Goal: Task Accomplishment & Management: Use online tool/utility

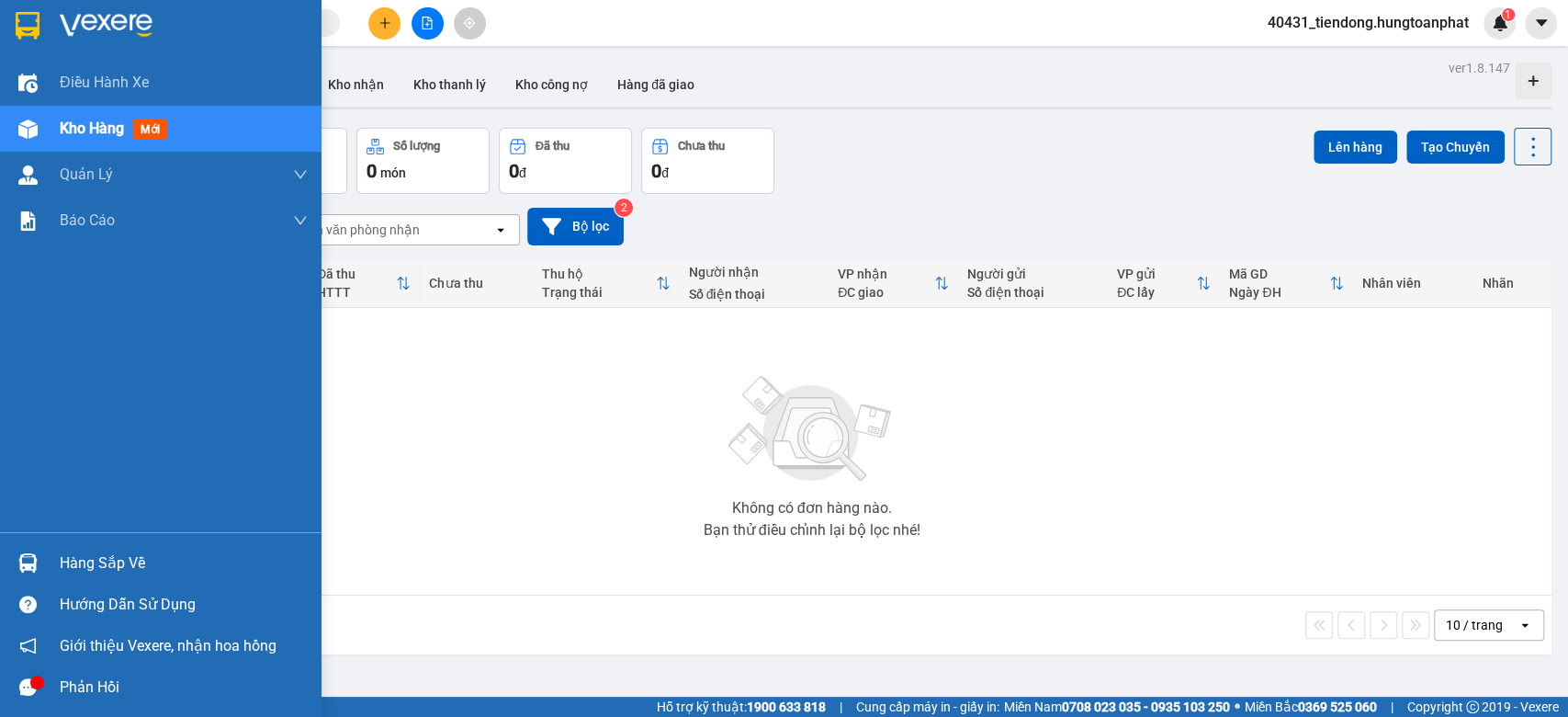
click at [27, 557] on img at bounding box center [28, 563] width 20 height 20
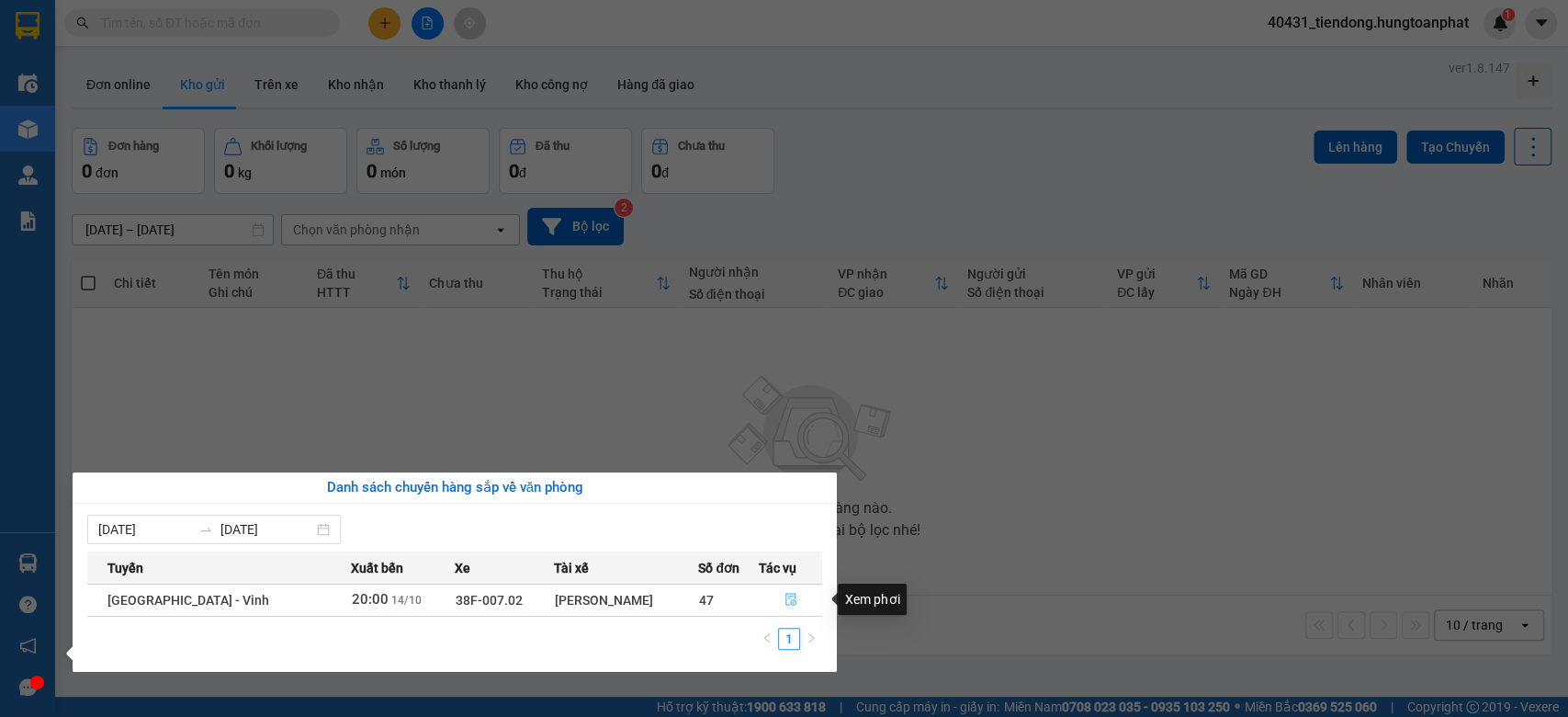
click at [790, 603] on icon "file-done" at bounding box center [791, 599] width 13 height 13
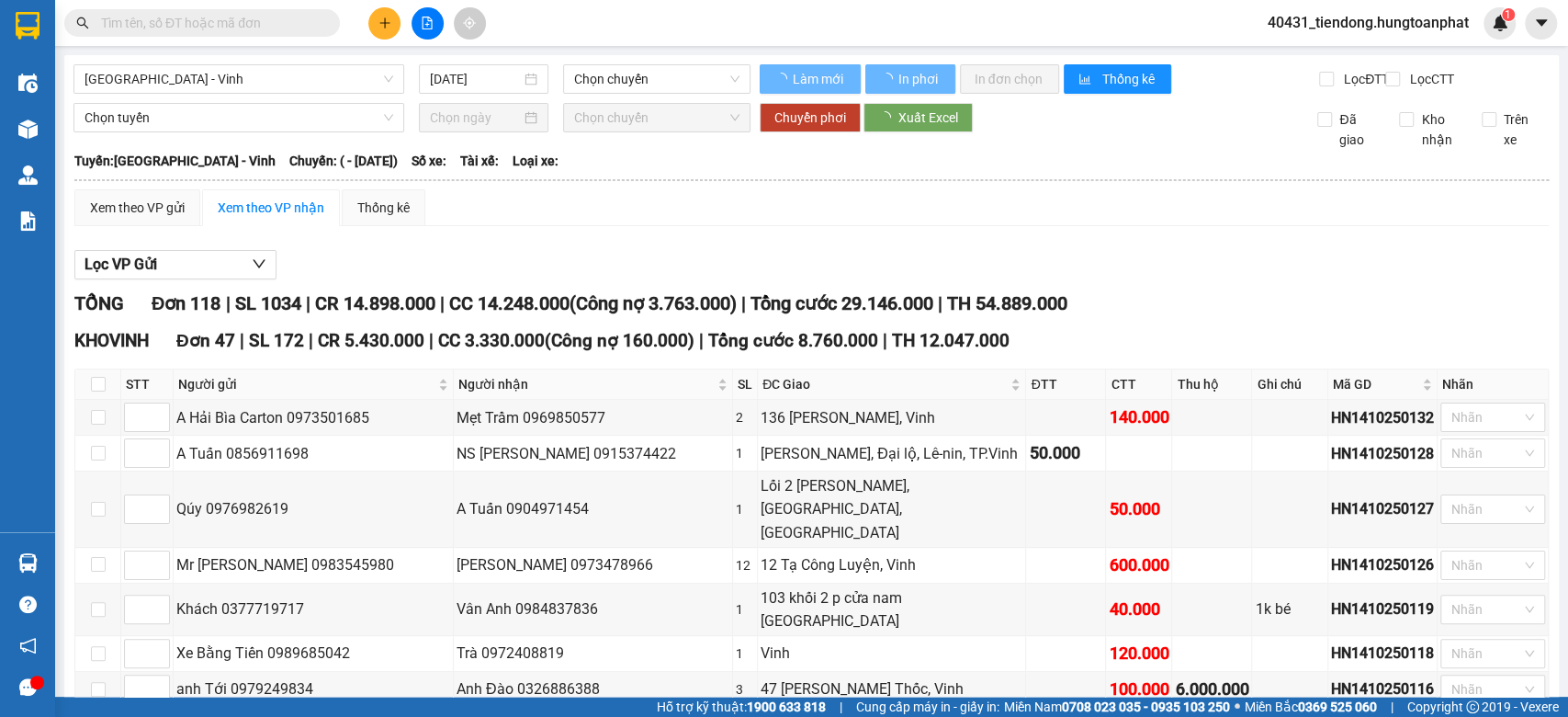
scroll to position [245, 0]
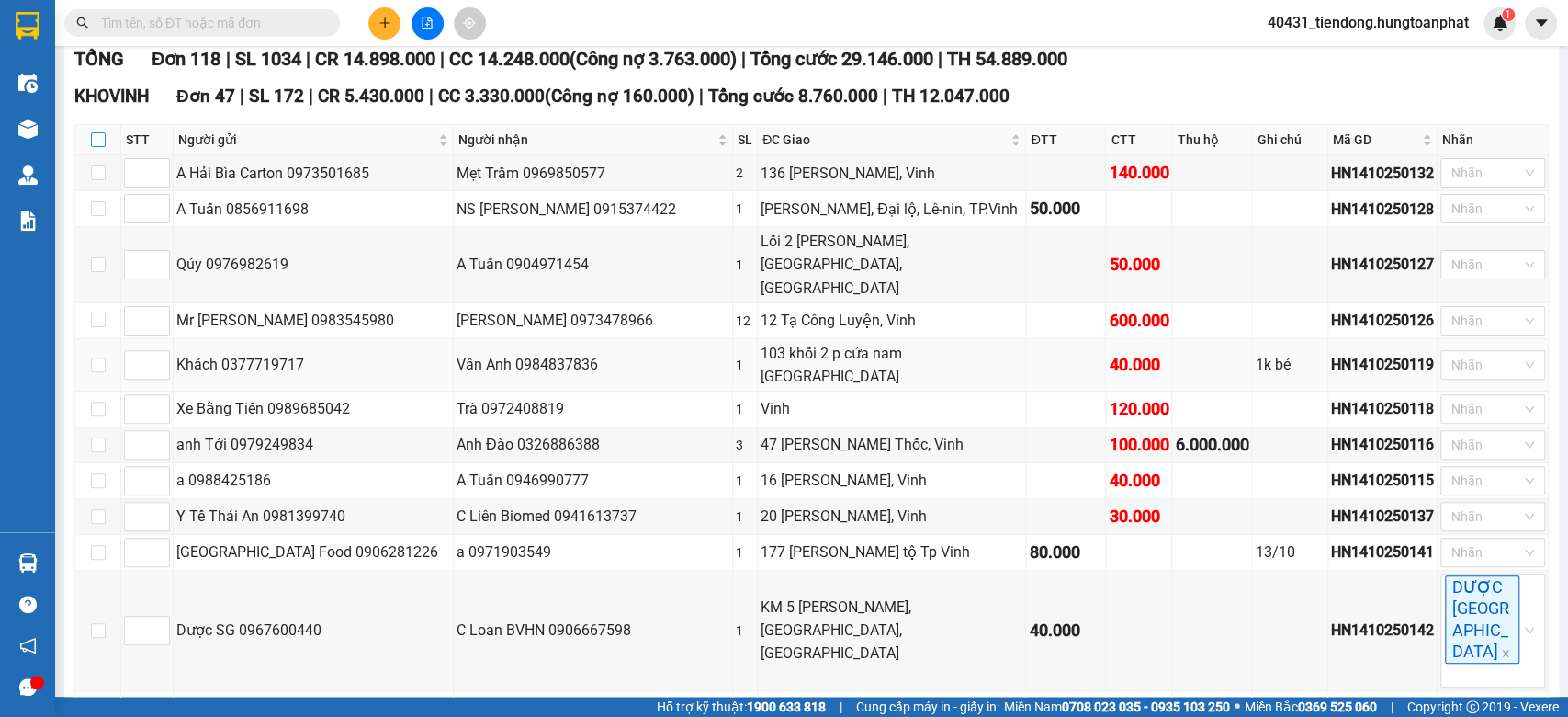
click at [100, 147] on input "checkbox" at bounding box center [99, 139] width 15 height 15
checkbox input "true"
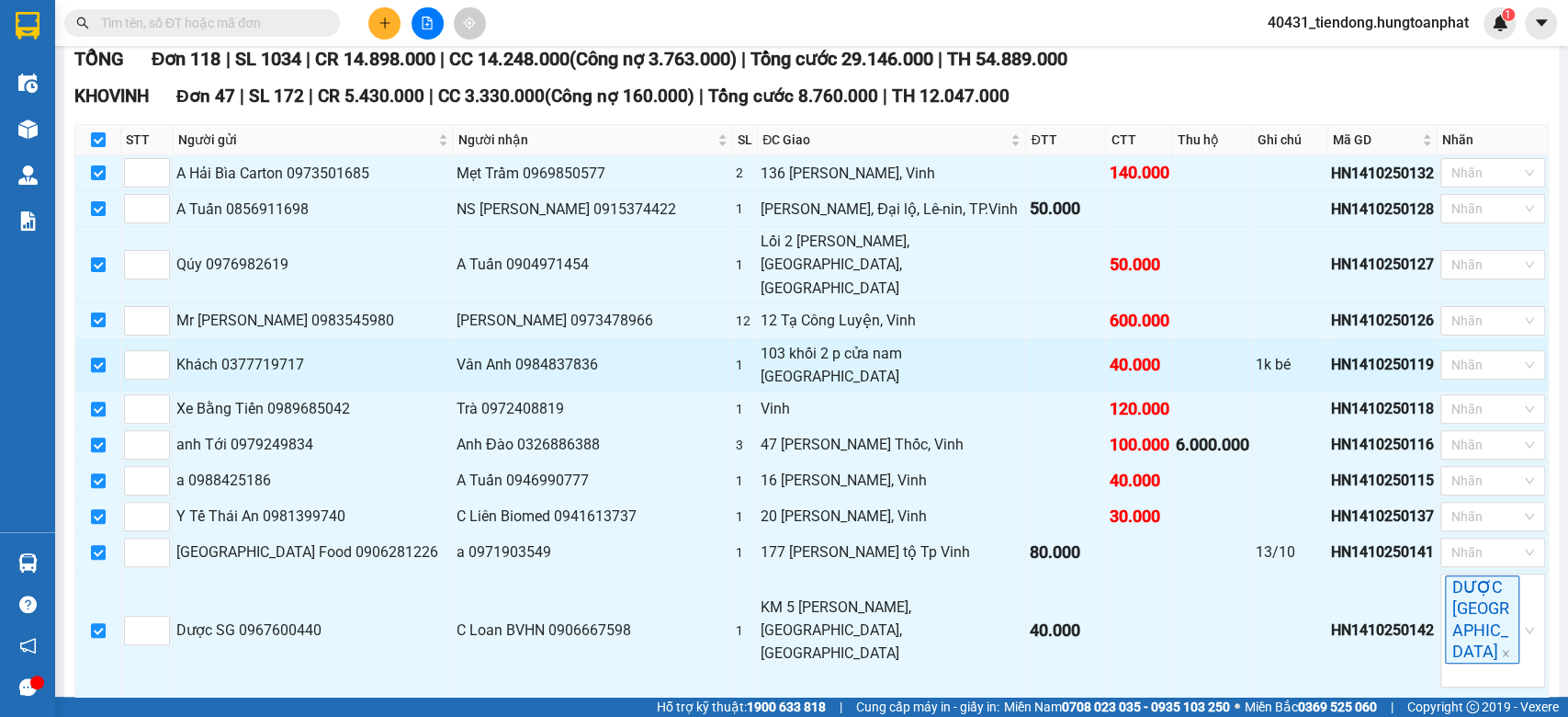
checkbox input "true"
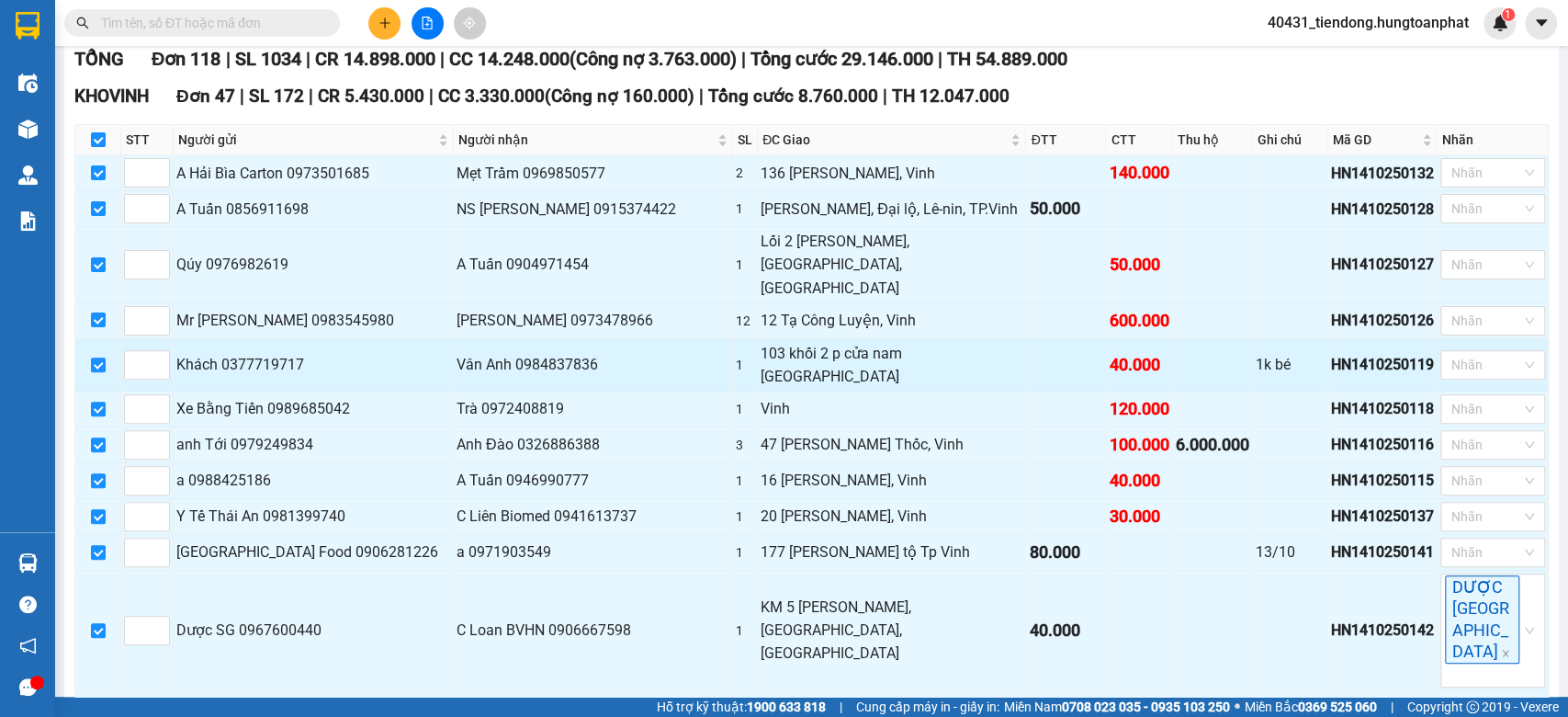
checkbox input "true"
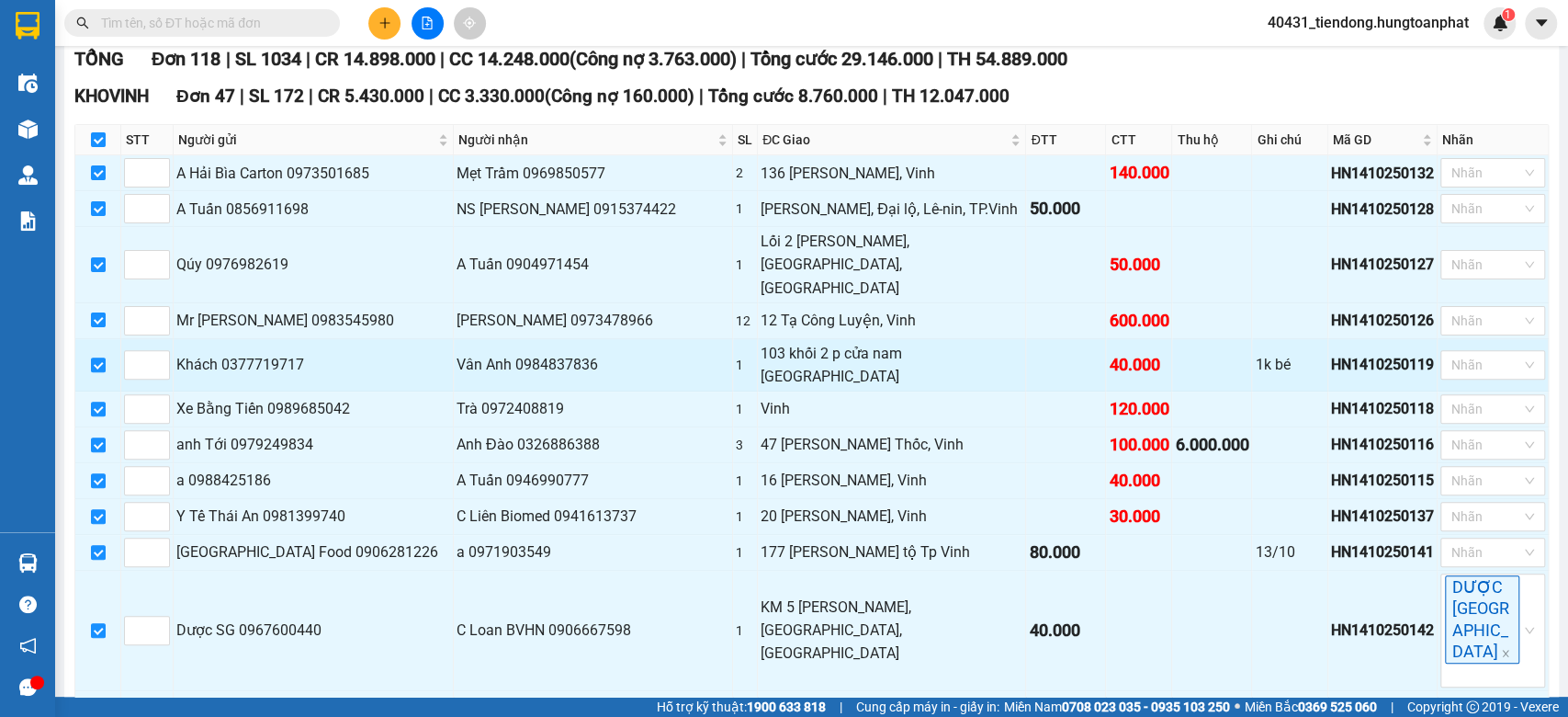
checkbox input "true"
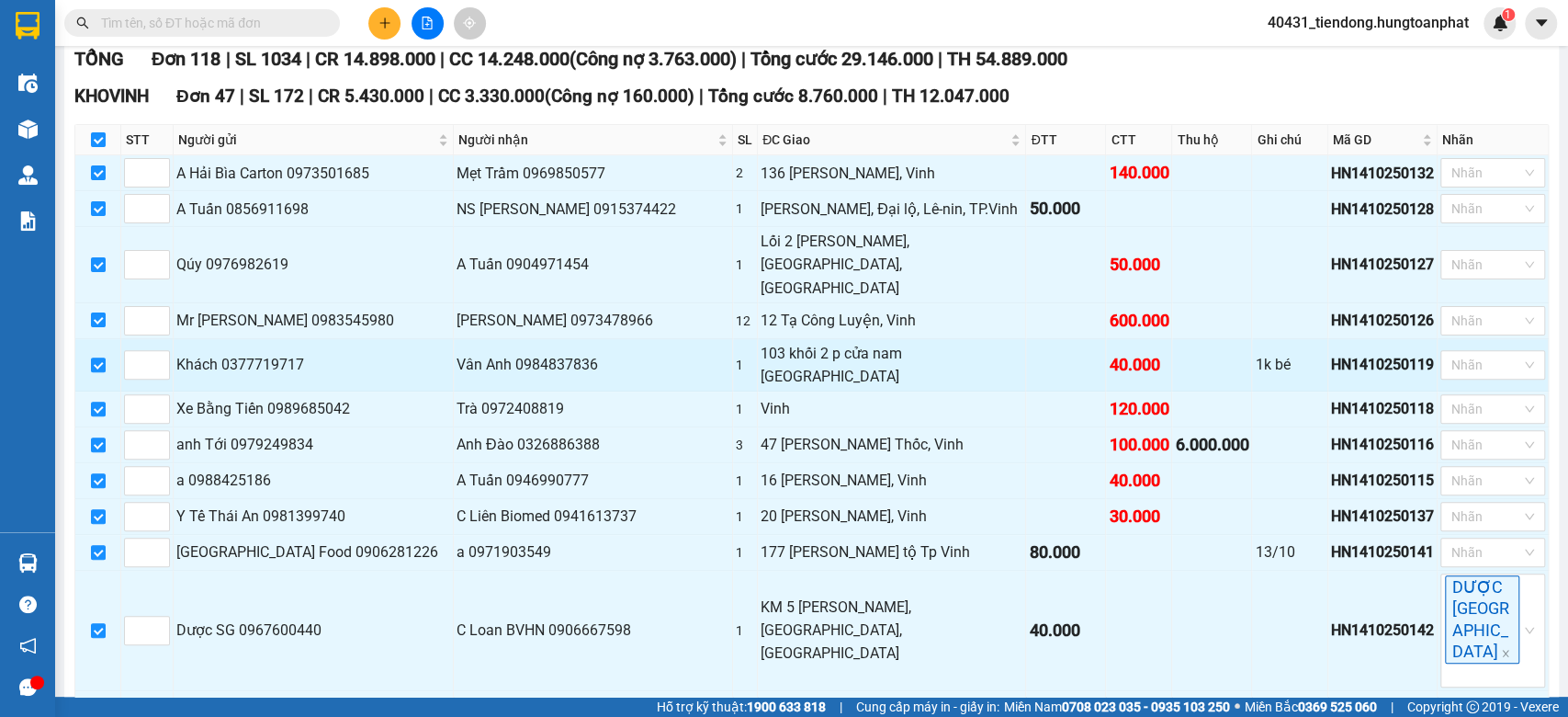
checkbox input "true"
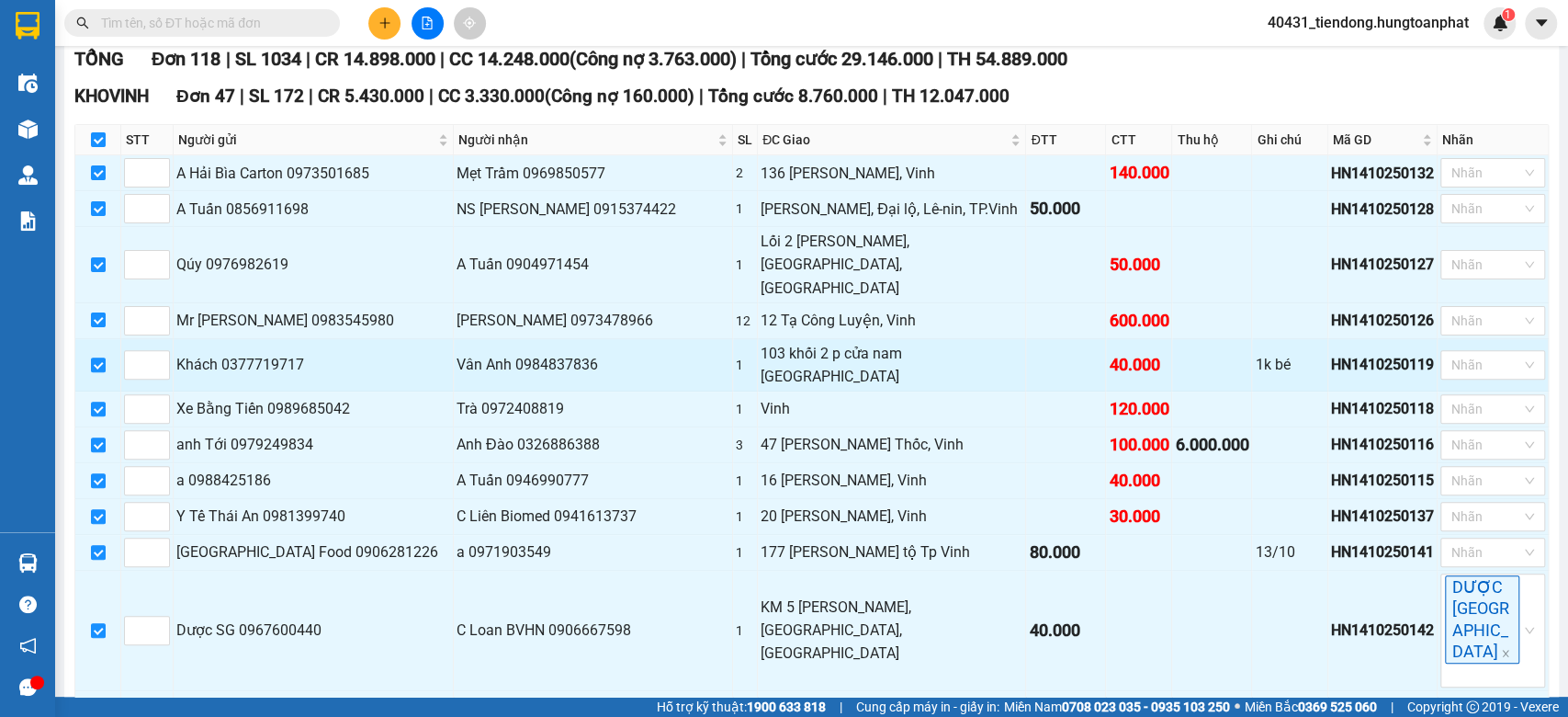
checkbox input "true"
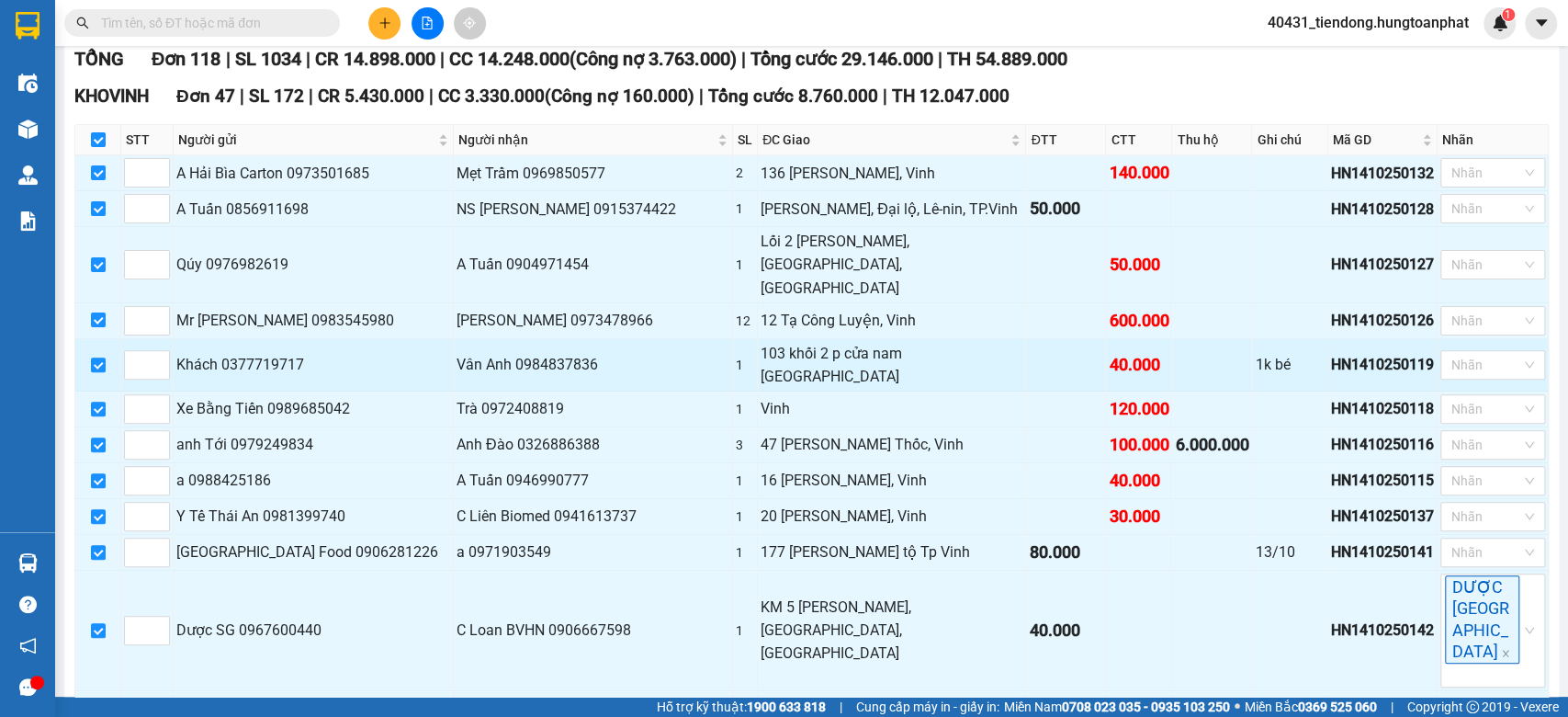
checkbox input "true"
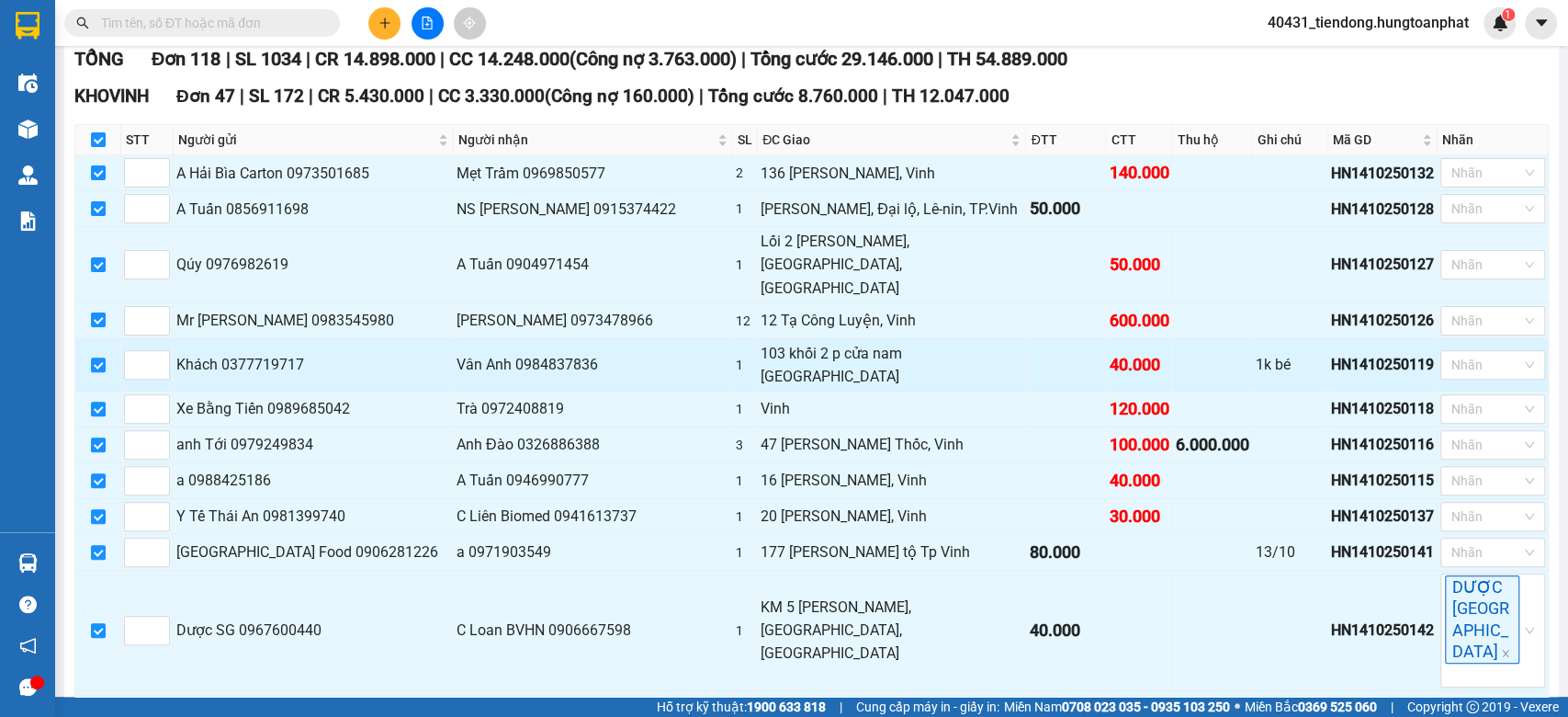
checkbox input "true"
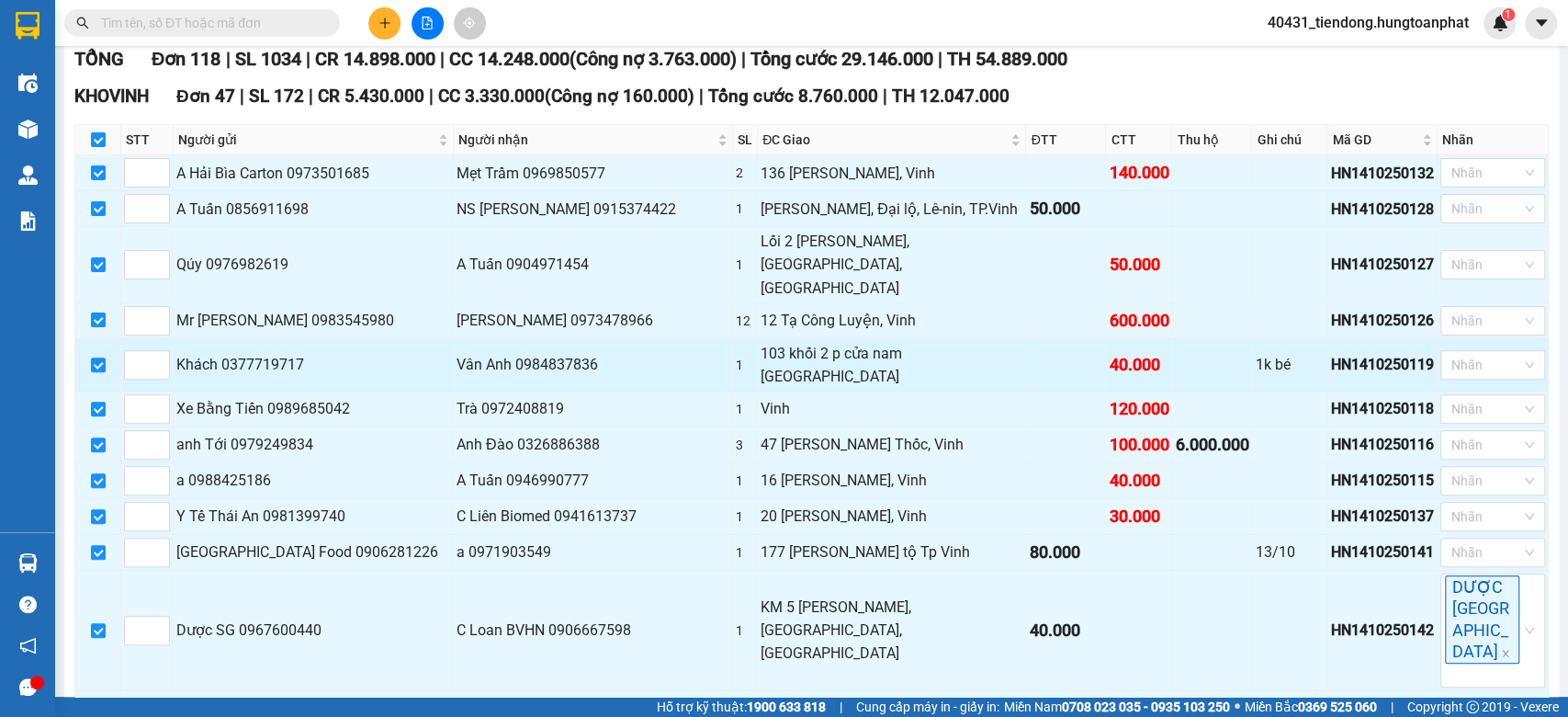
checkbox input "true"
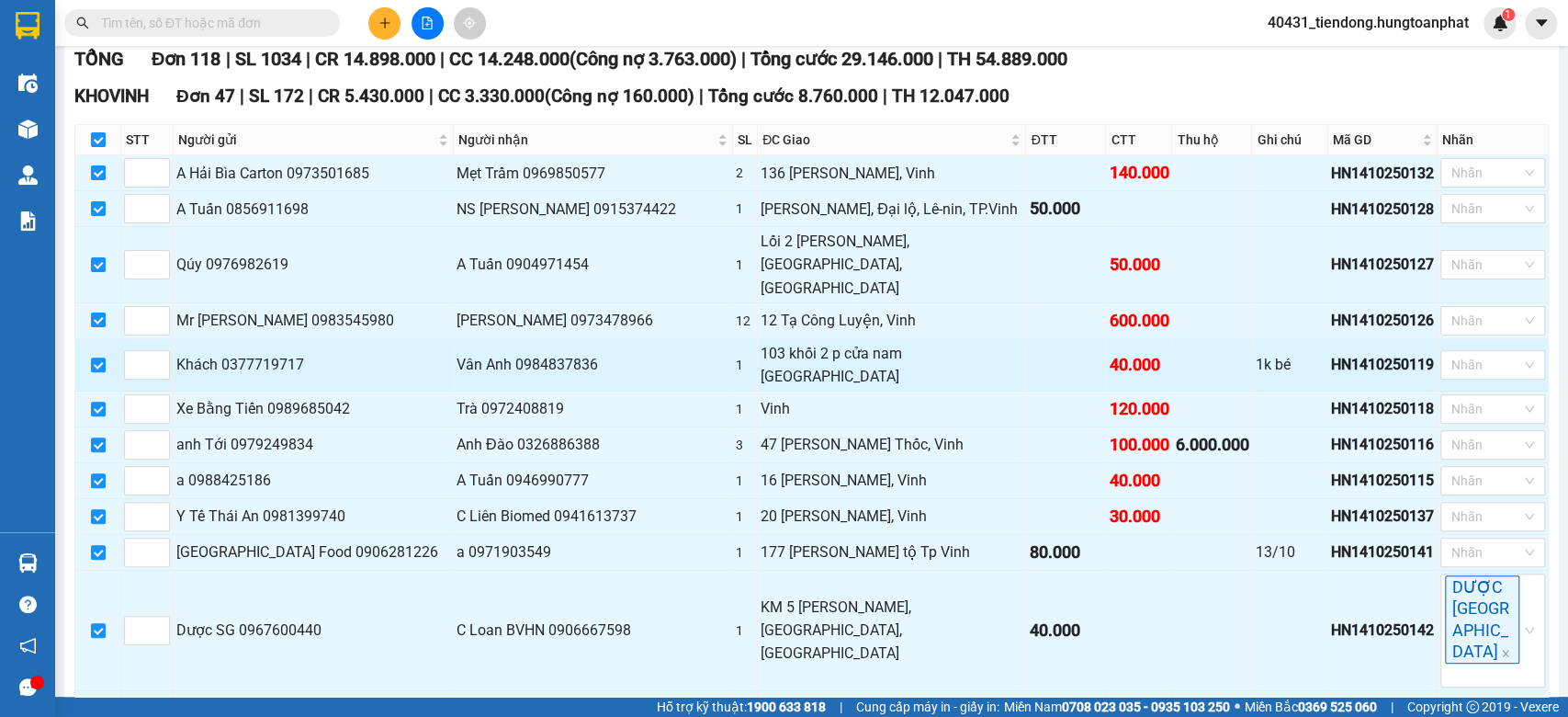
checkbox input "true"
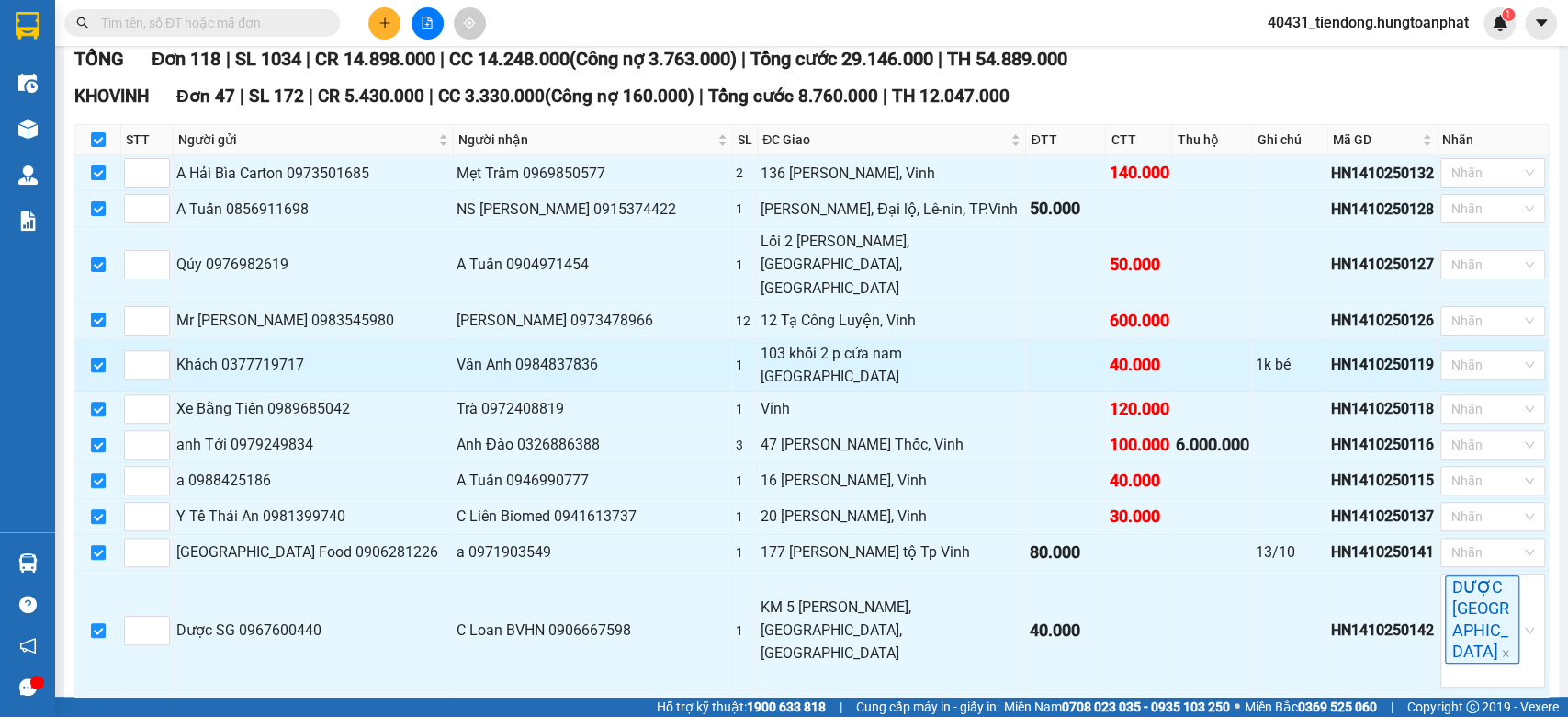
checkbox input "true"
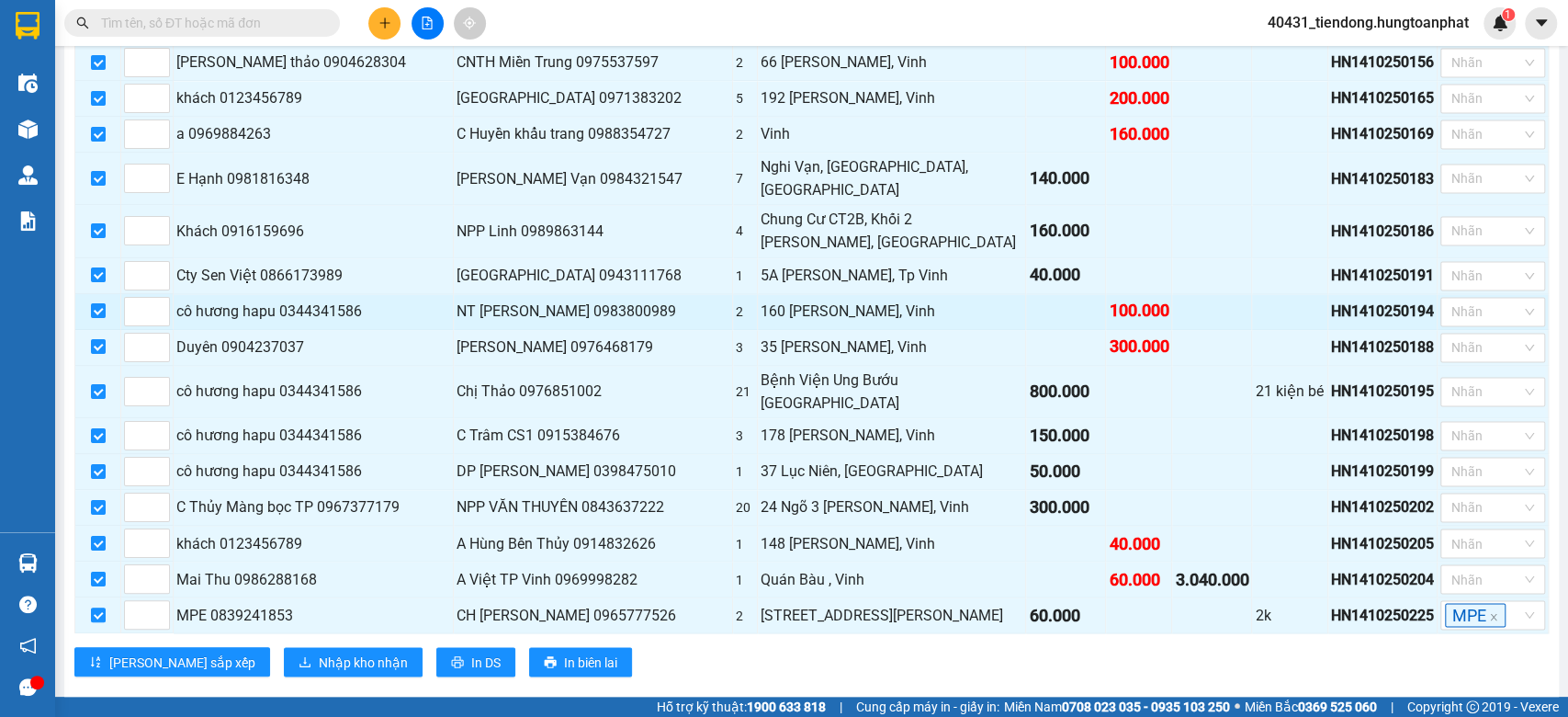
scroll to position [2082, 0]
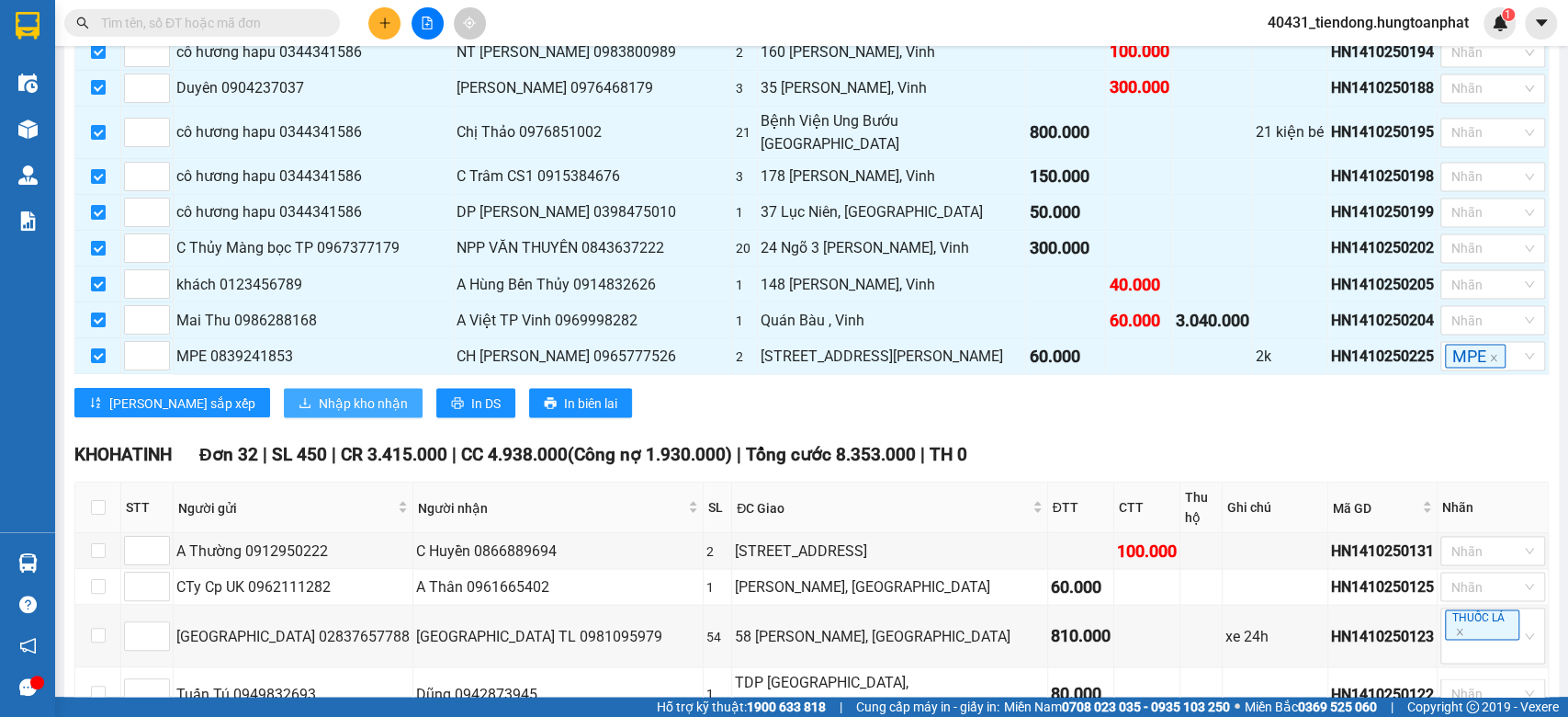
click at [319, 392] on span "Nhập kho nhận" at bounding box center [363, 403] width 89 height 20
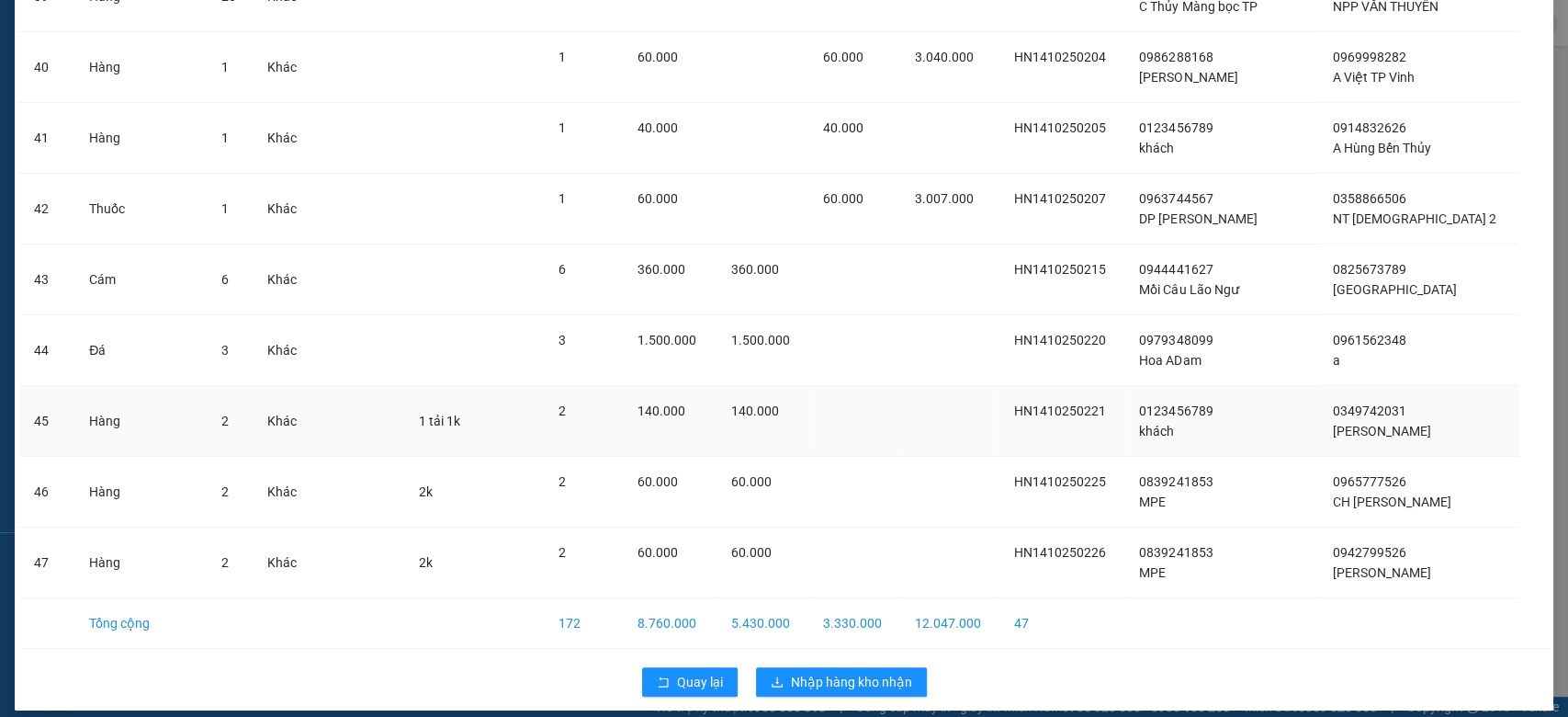
scroll to position [2890, 0]
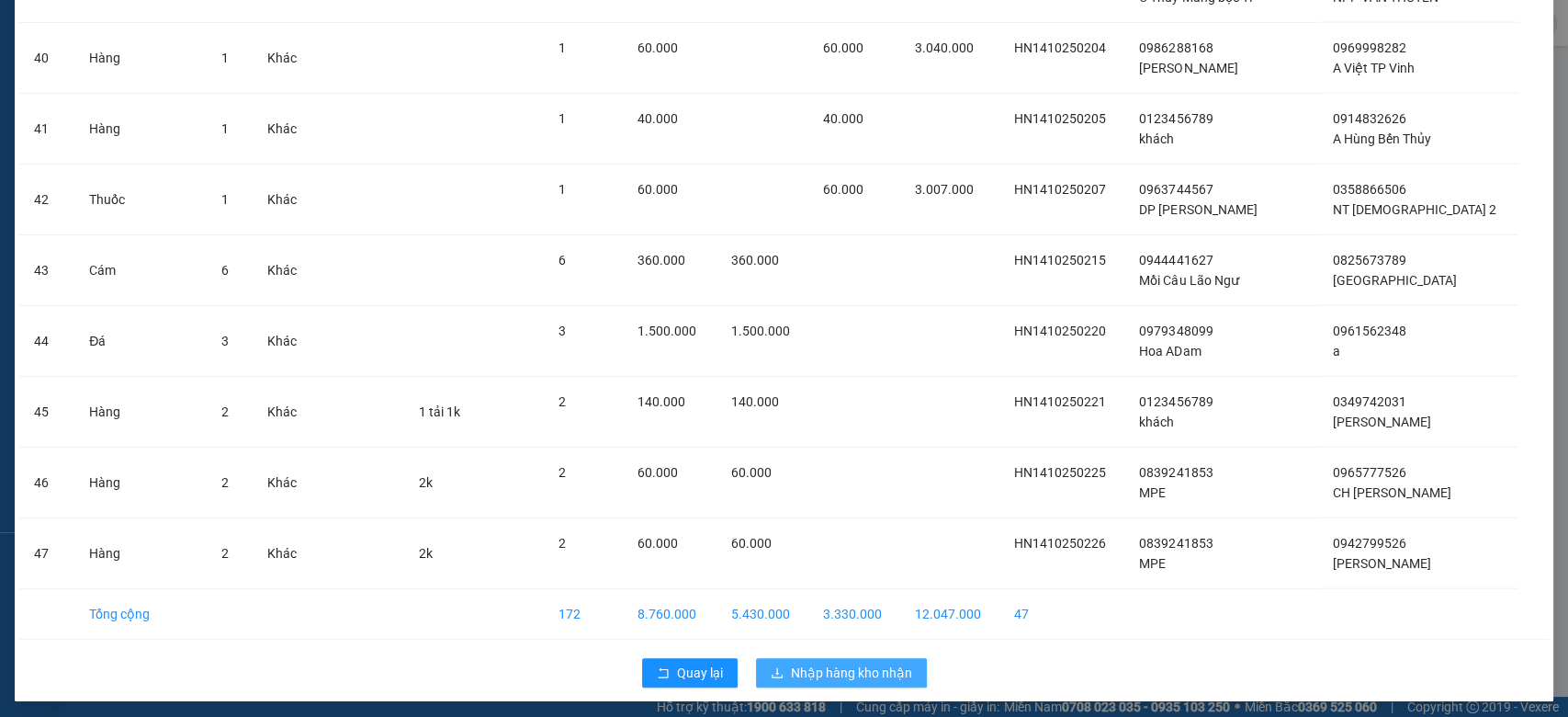
click at [874, 662] on span "Nhập hàng kho nhận" at bounding box center [851, 672] width 121 height 20
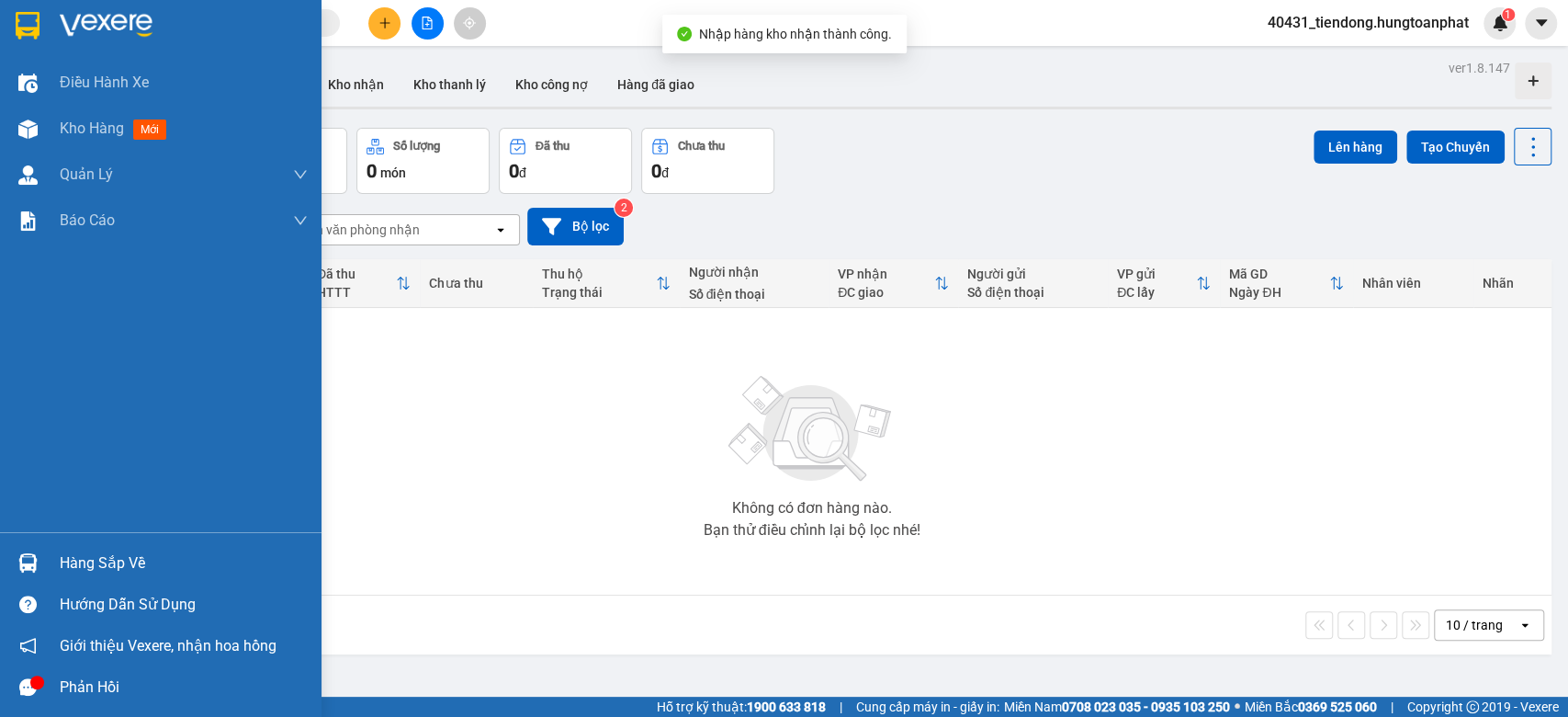
click at [30, 565] on img at bounding box center [28, 563] width 20 height 20
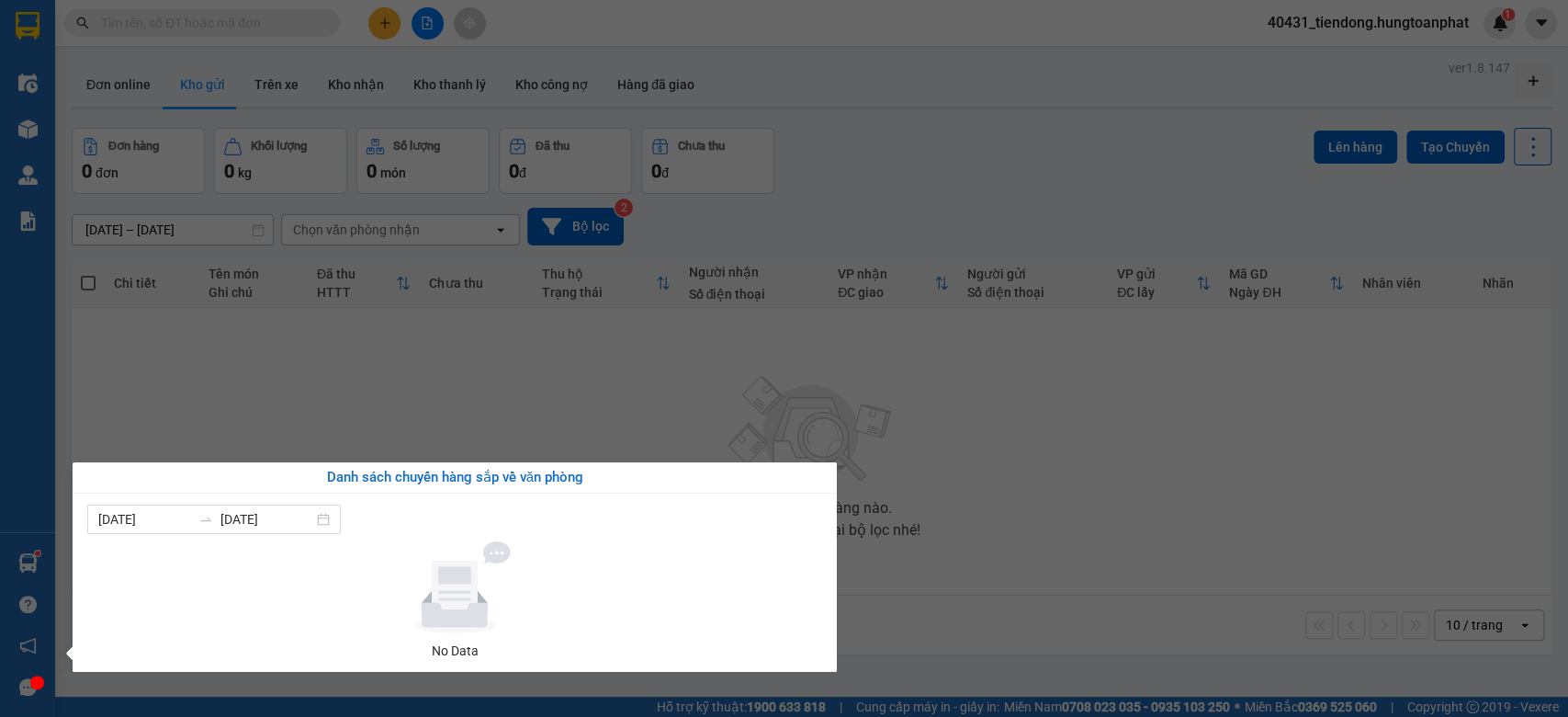
click at [998, 195] on section "Kết quả tìm kiếm ( 0 ) Bộ lọc No Data 40431_tiendong.hungtoanphat 1 Điều hành x…" at bounding box center [784, 358] width 1568 height 717
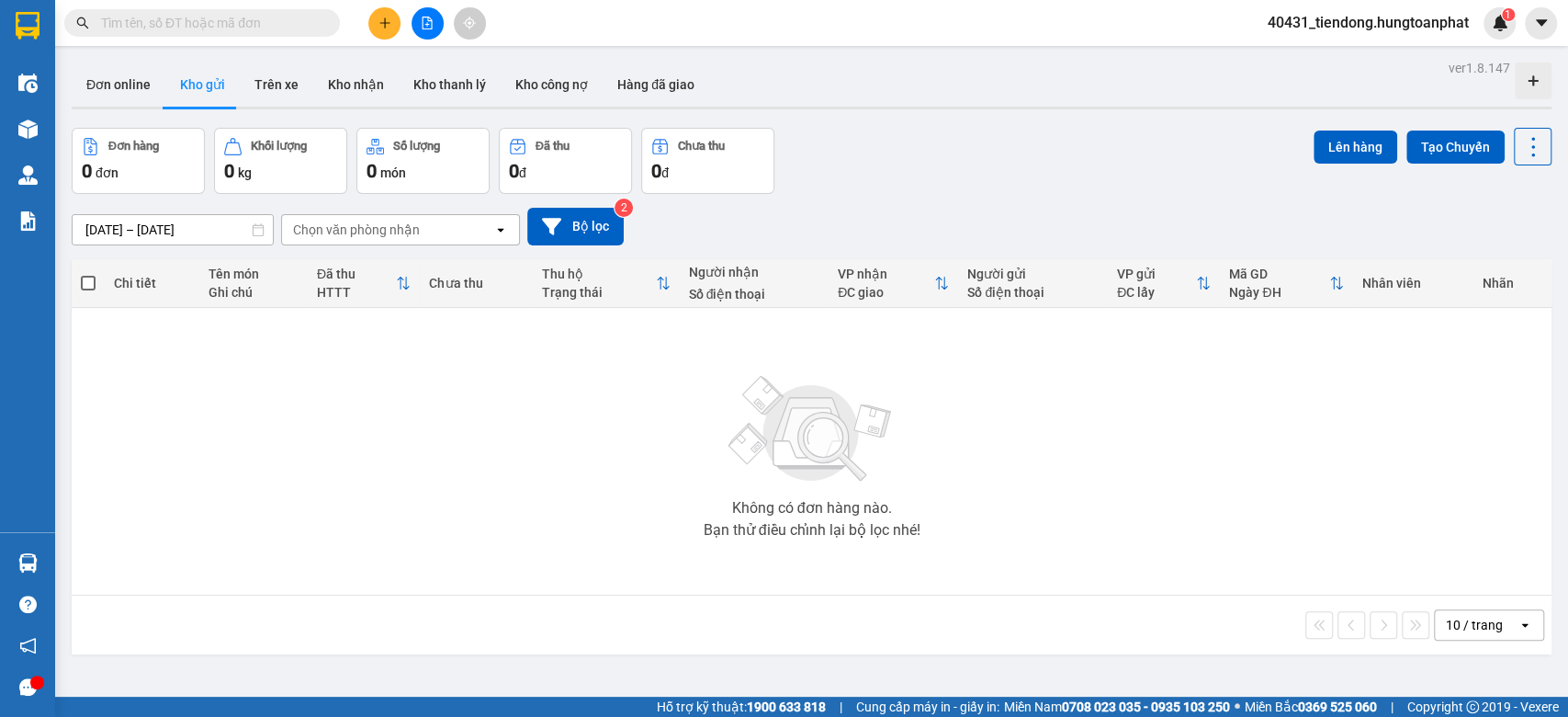
click at [1315, 18] on span "40431_tiendong.hungtoanphat" at bounding box center [1368, 22] width 231 height 23
click at [1278, 58] on span "Đăng xuất" at bounding box center [1373, 57] width 194 height 20
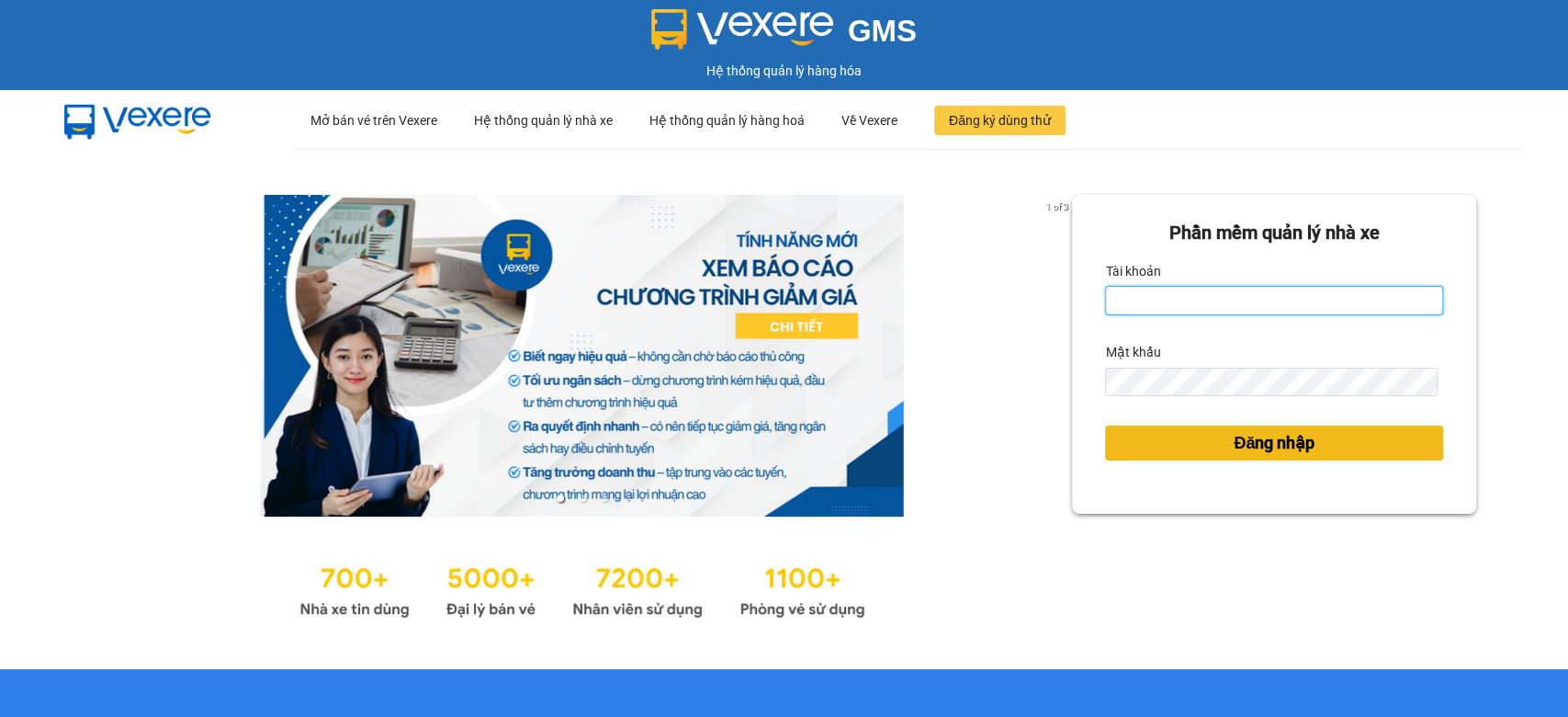
type input "tiendong.hungtoanphat"
click at [1203, 450] on button "Đăng nhập" at bounding box center [1274, 443] width 338 height 35
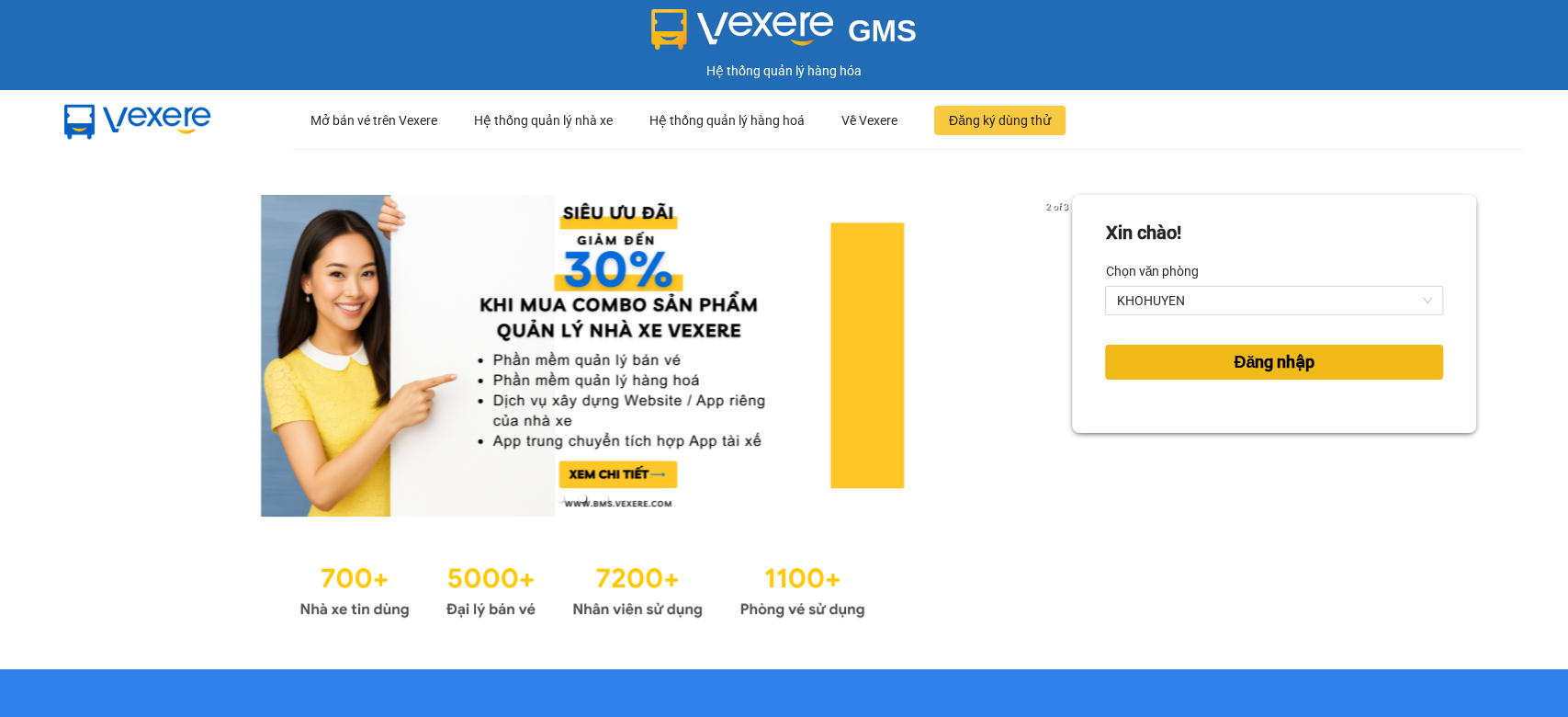
click at [1249, 364] on span "Đăng nhập" at bounding box center [1273, 362] width 81 height 26
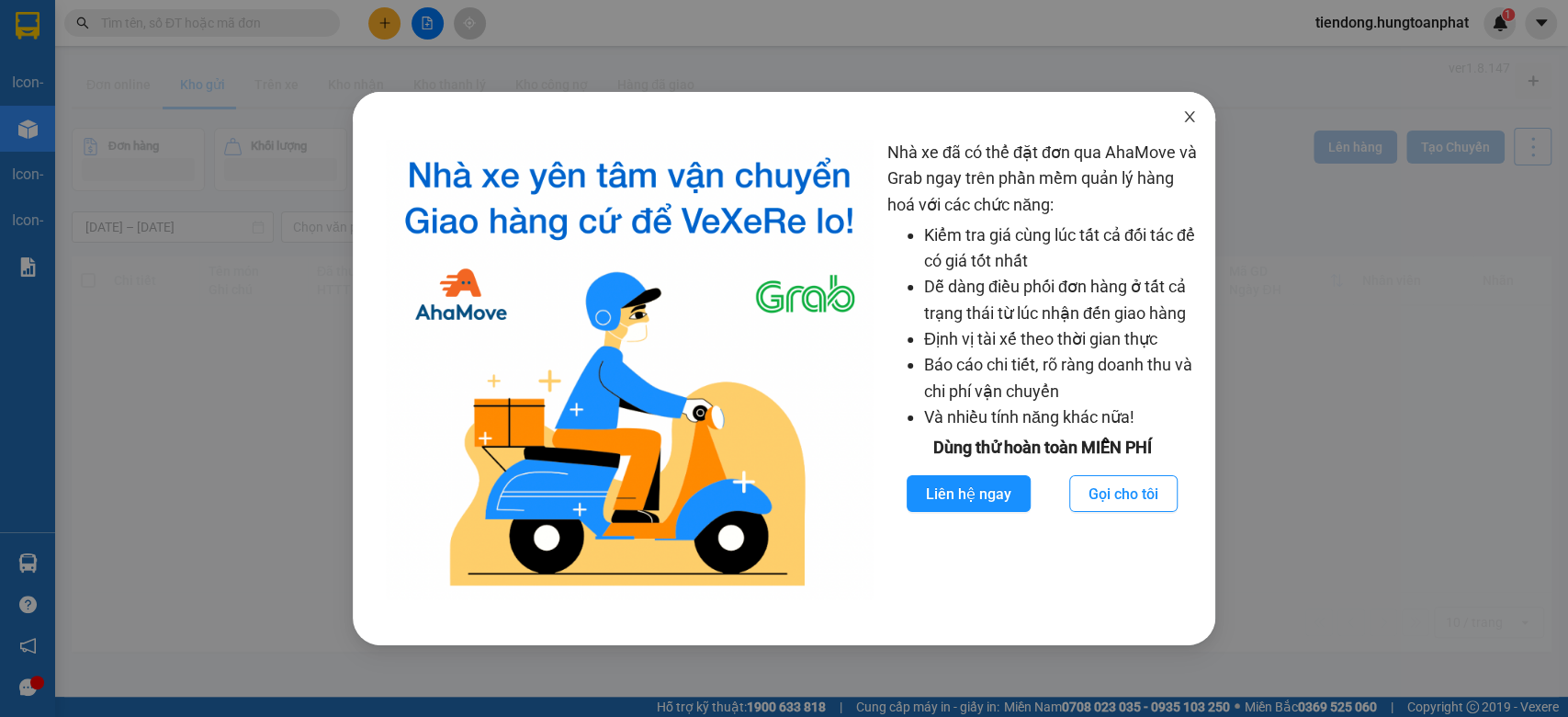
click at [1184, 128] on span "Close" at bounding box center [1189, 117] width 51 height 51
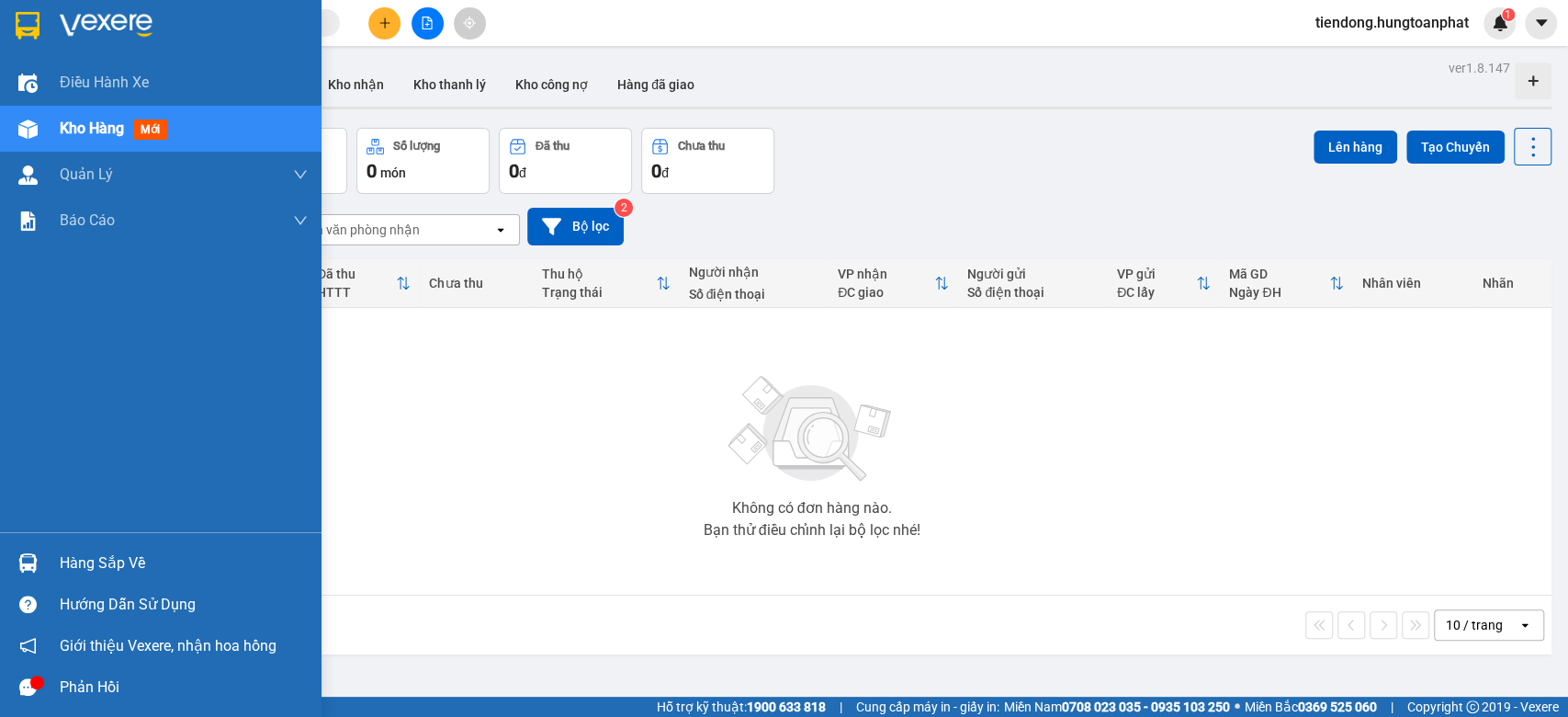
click at [44, 557] on div "Hàng sắp về" at bounding box center [161, 563] width 322 height 41
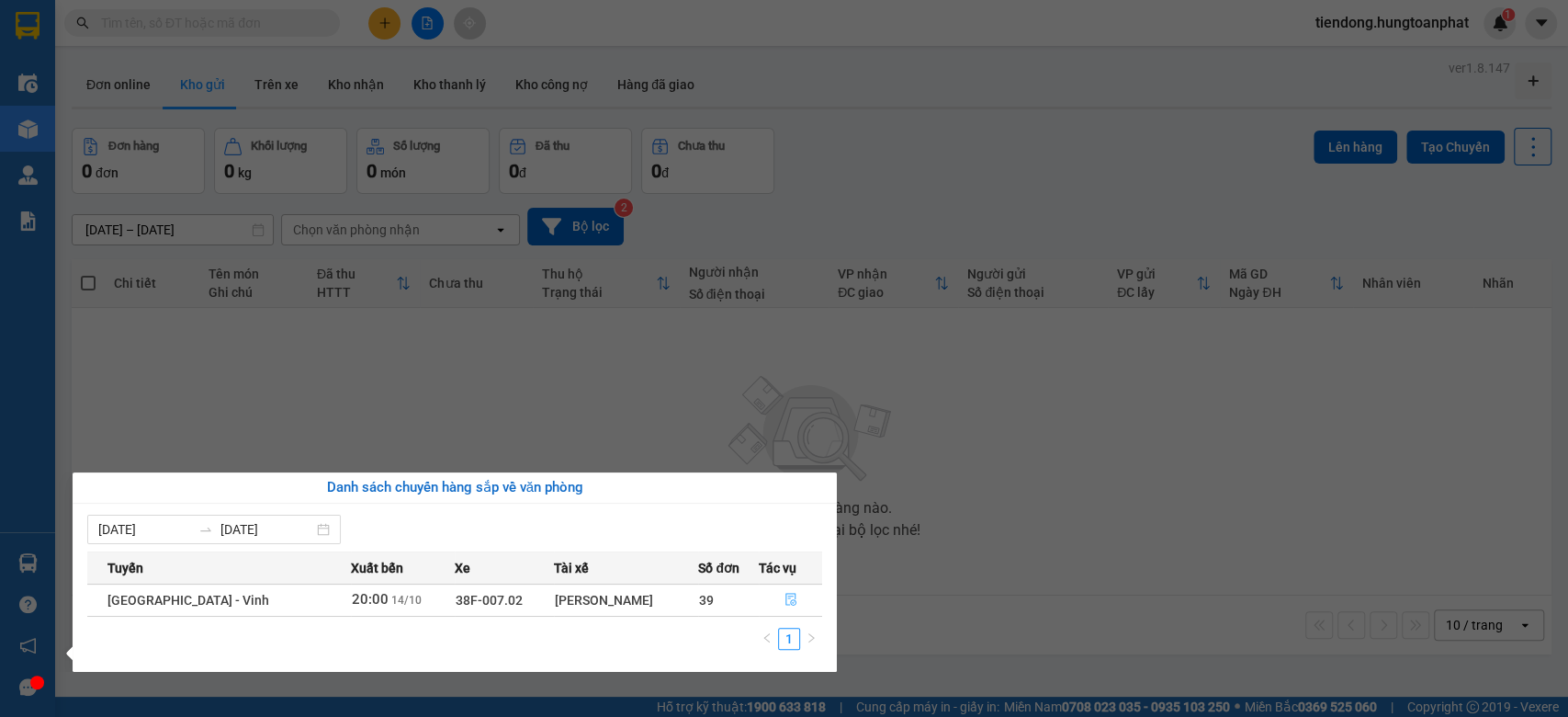
click at [784, 598] on icon "file-done" at bounding box center [791, 599] width 13 height 13
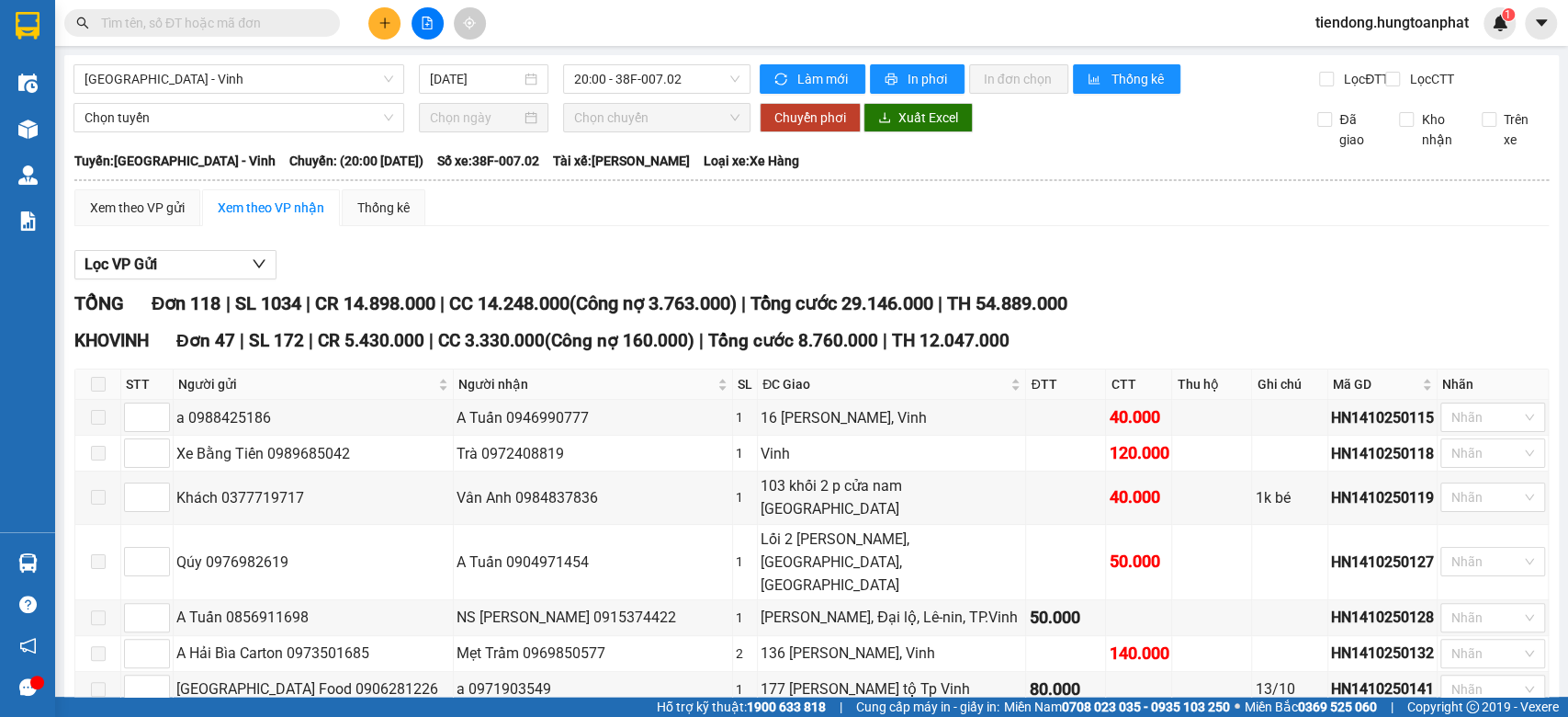
scroll to position [1959, 0]
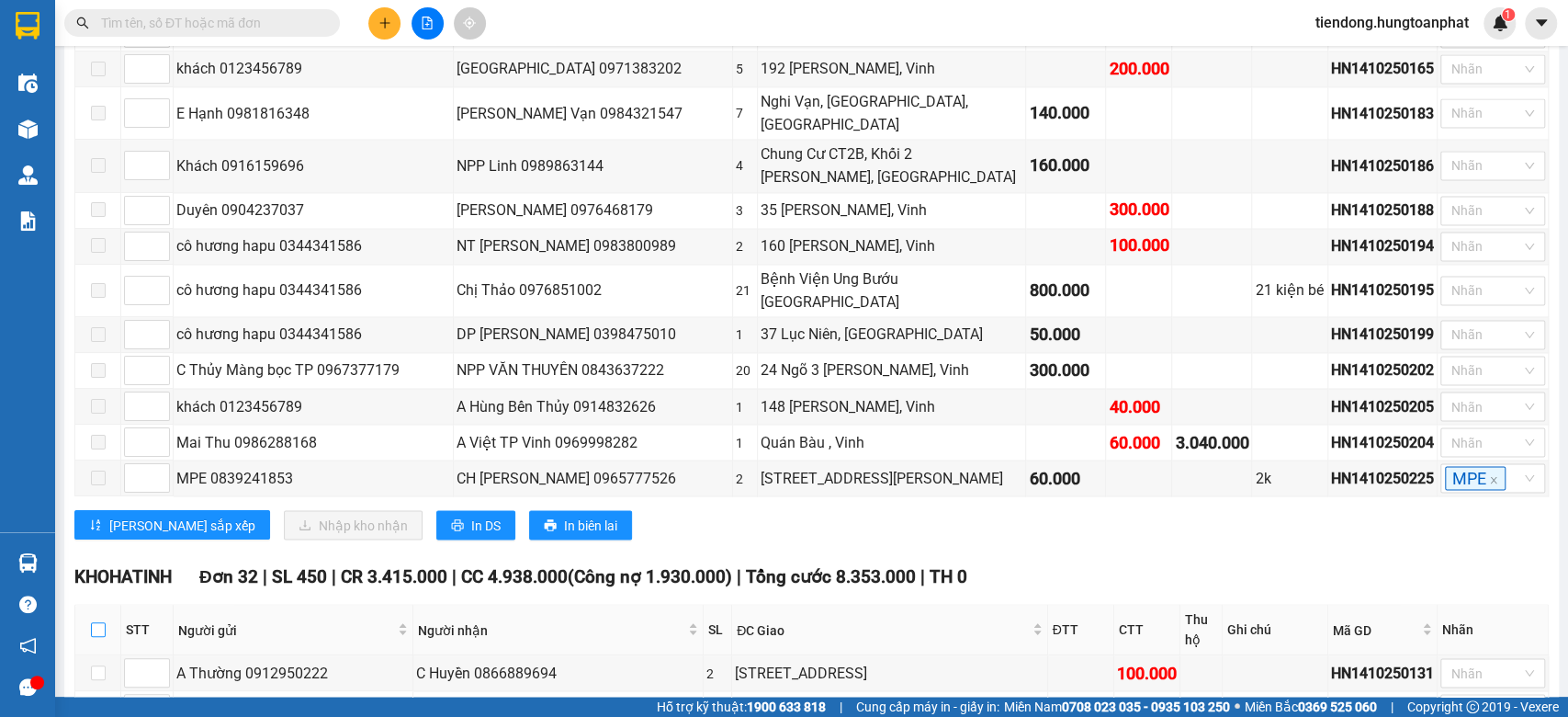
click at [96, 622] on input "checkbox" at bounding box center [99, 630] width 15 height 15
checkbox input "true"
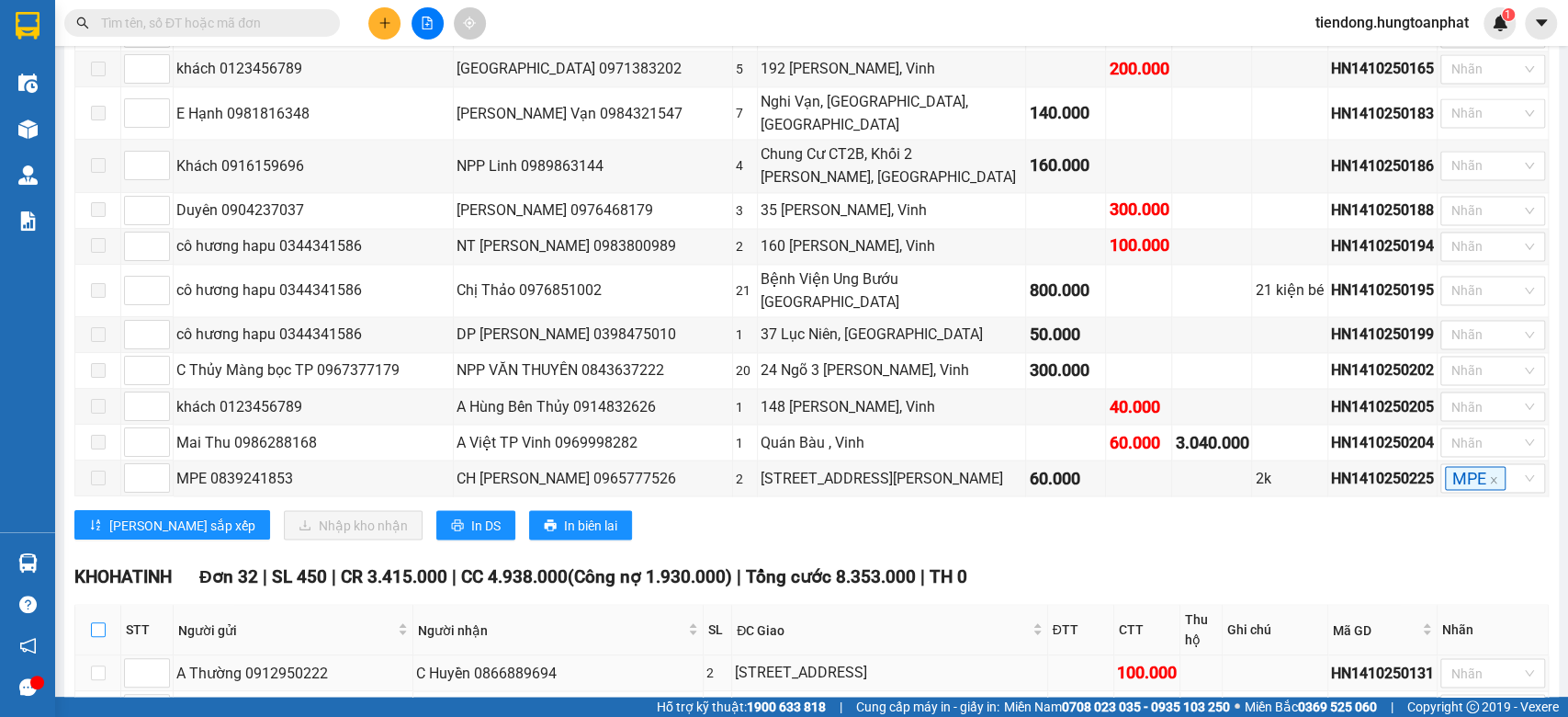
checkbox input "true"
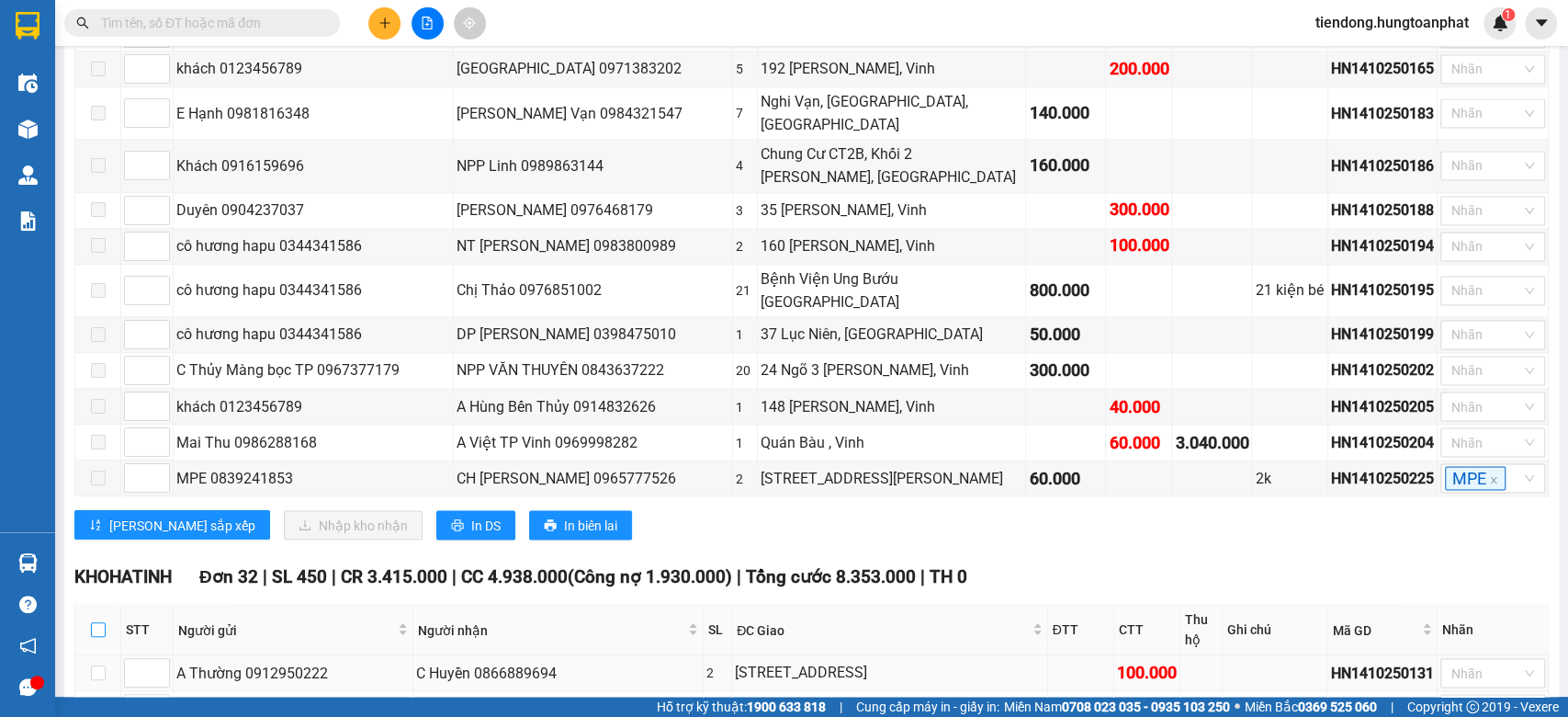
checkbox input "true"
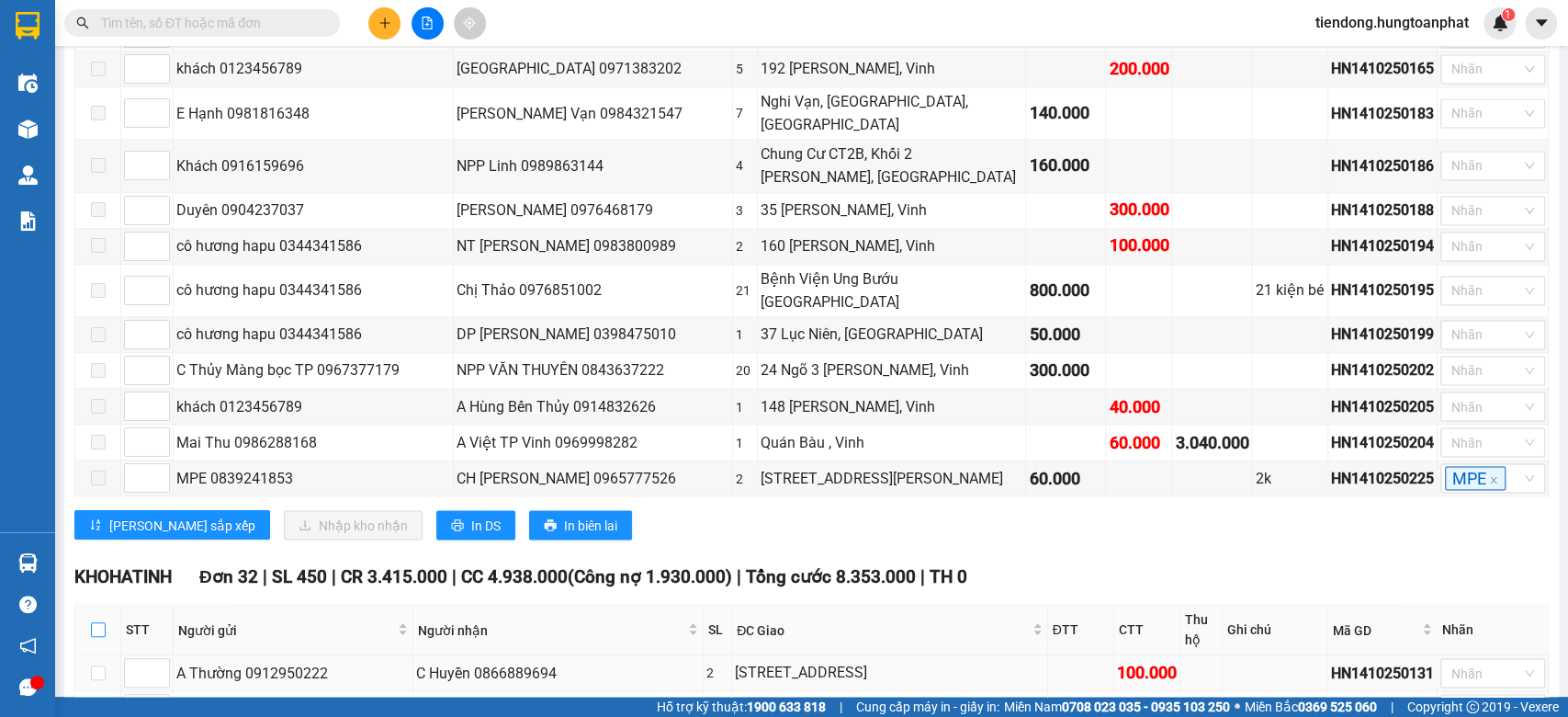
checkbox input "true"
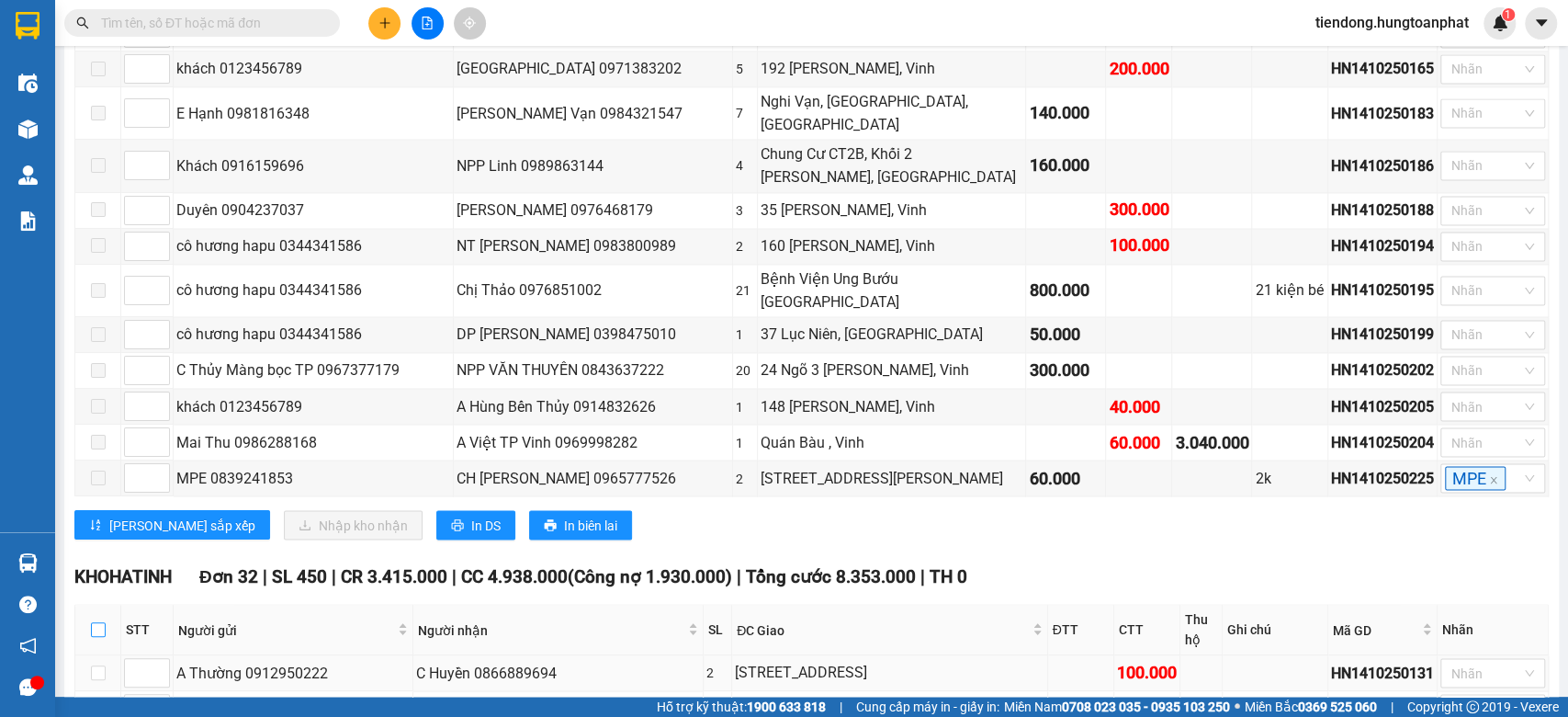
checkbox input "true"
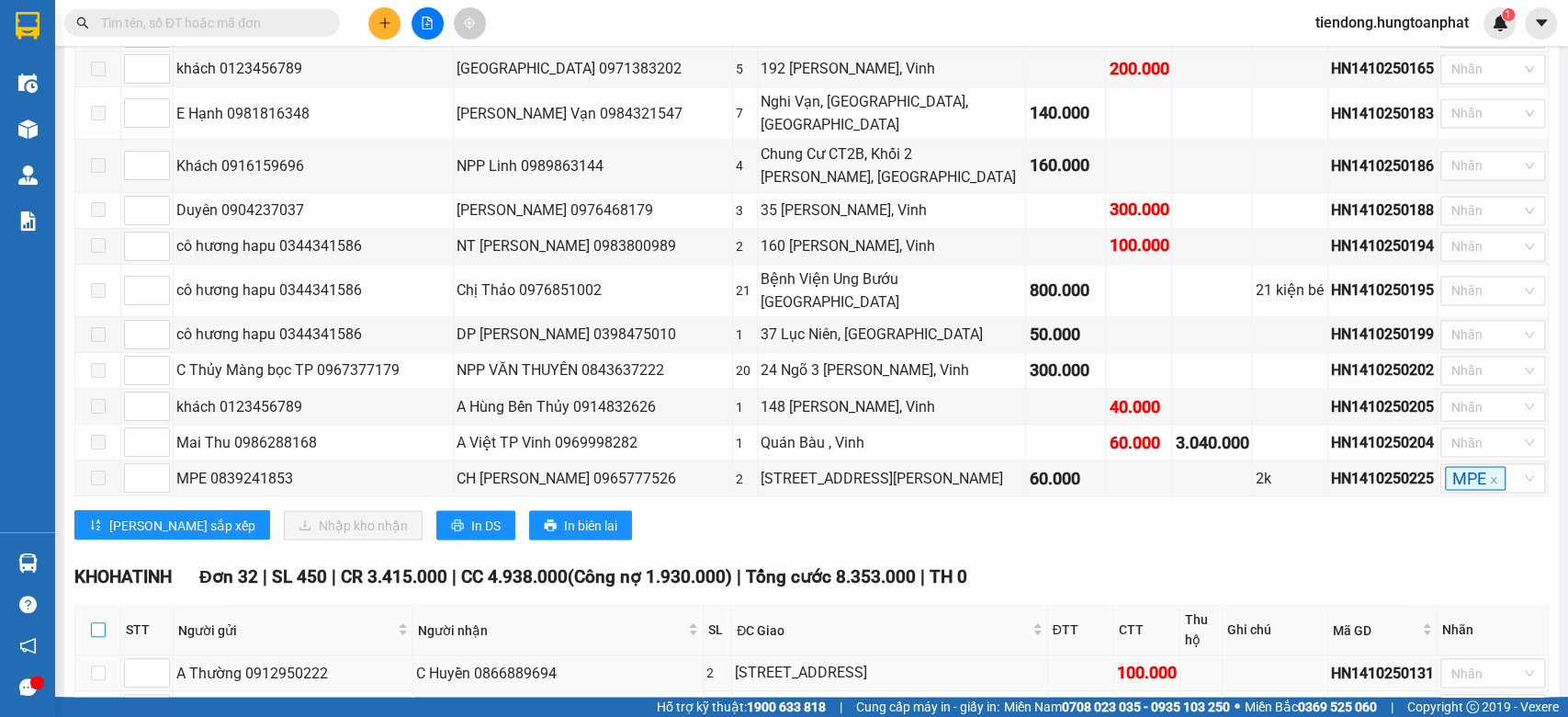
checkbox input "true"
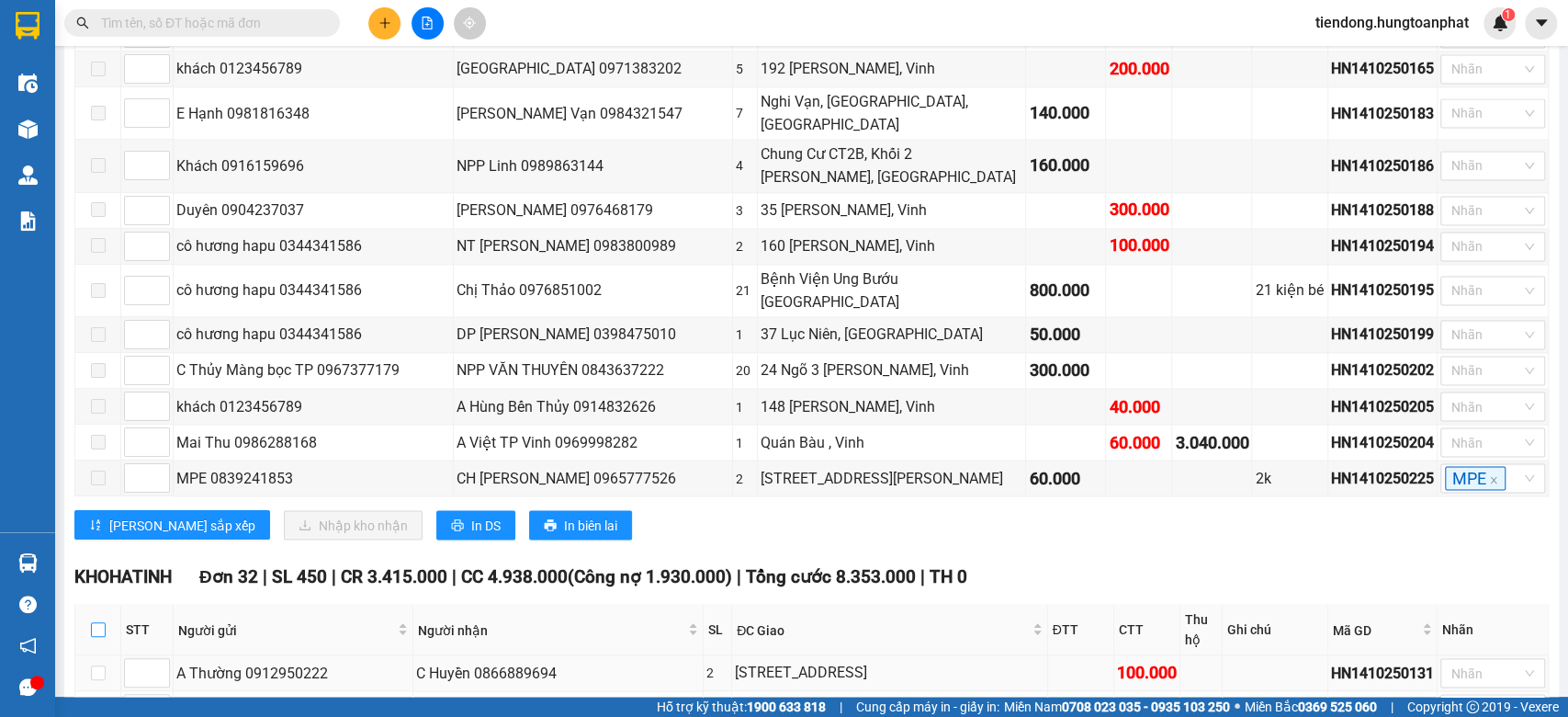
checkbox input "true"
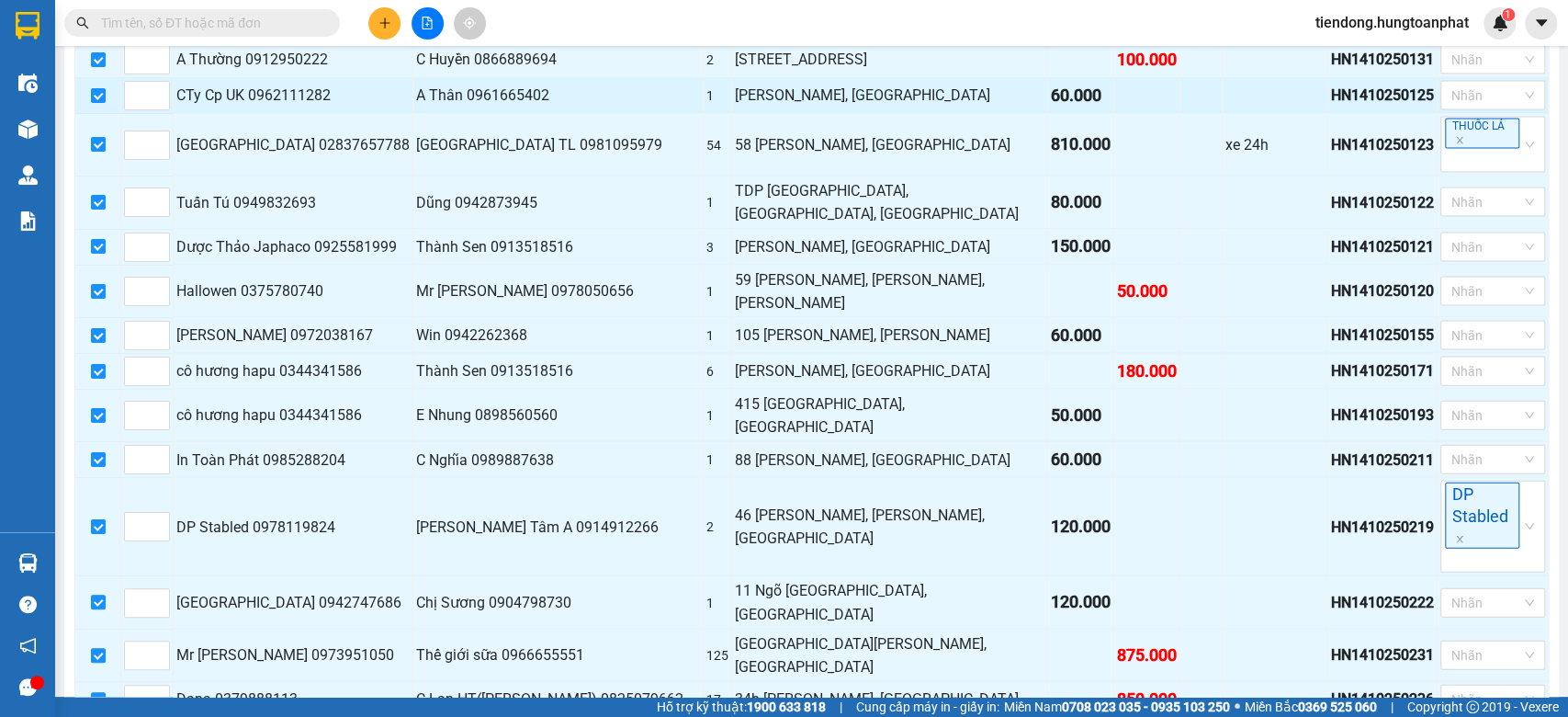
scroll to position [3185, 0]
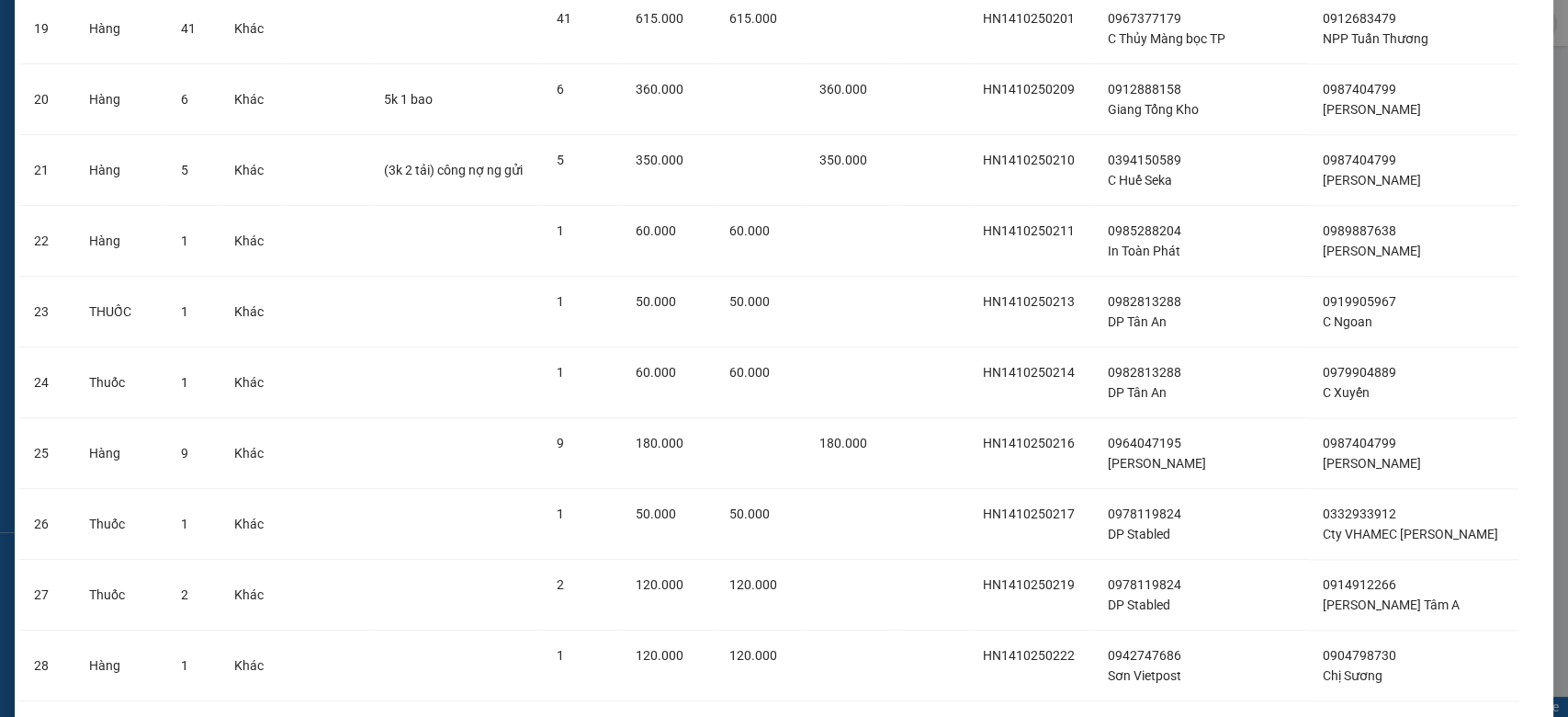
scroll to position [1831, 0]
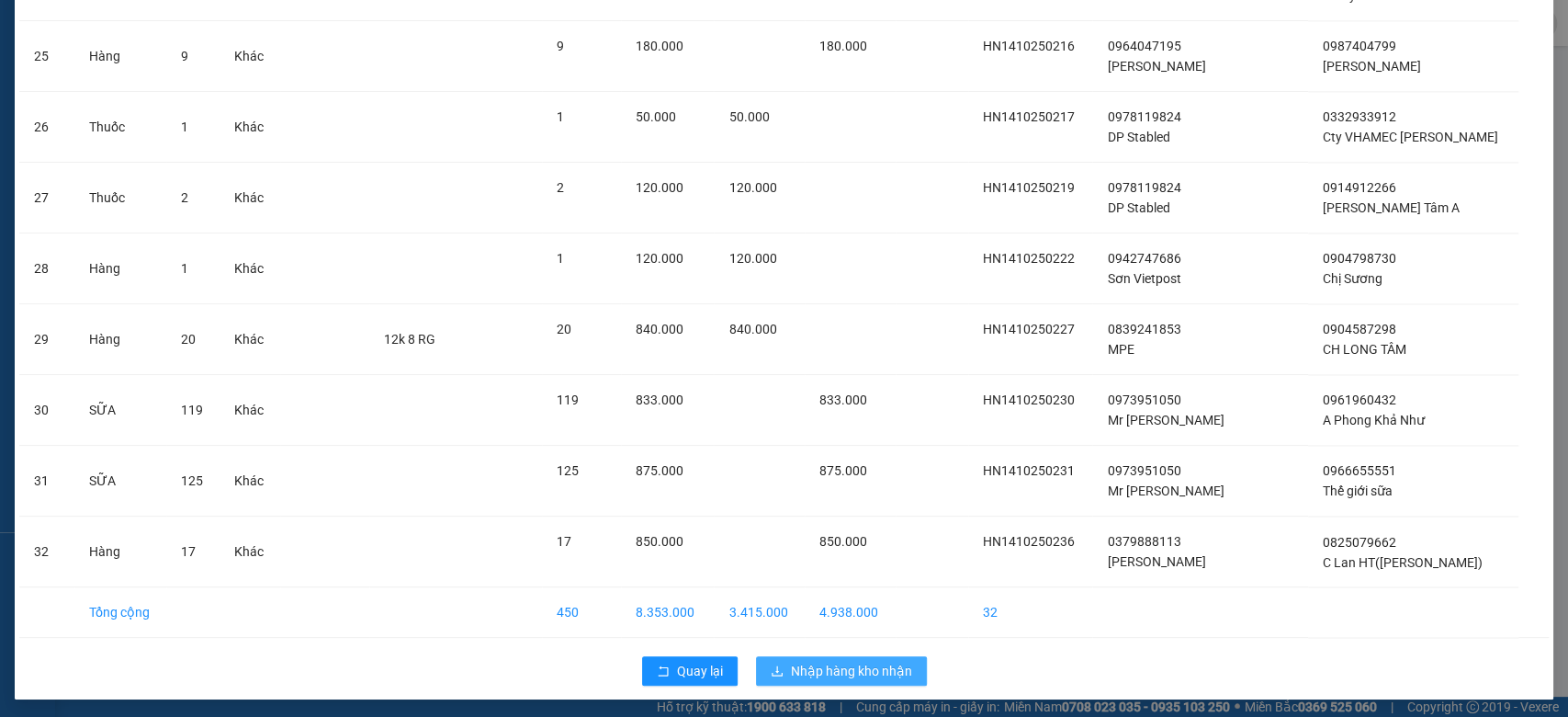
click at [836, 672] on span "Nhập hàng kho nhận" at bounding box center [851, 671] width 121 height 20
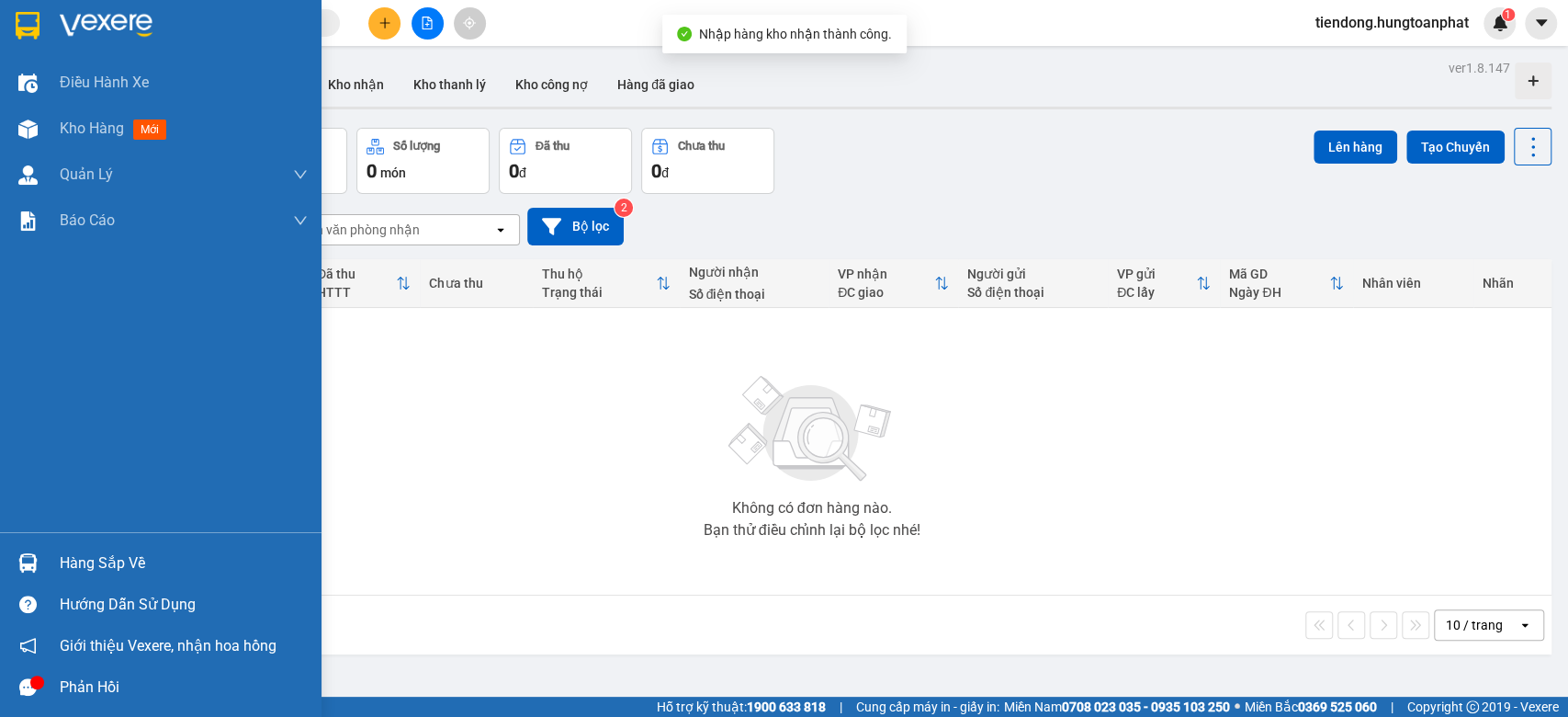
click at [35, 569] on img at bounding box center [28, 563] width 20 height 20
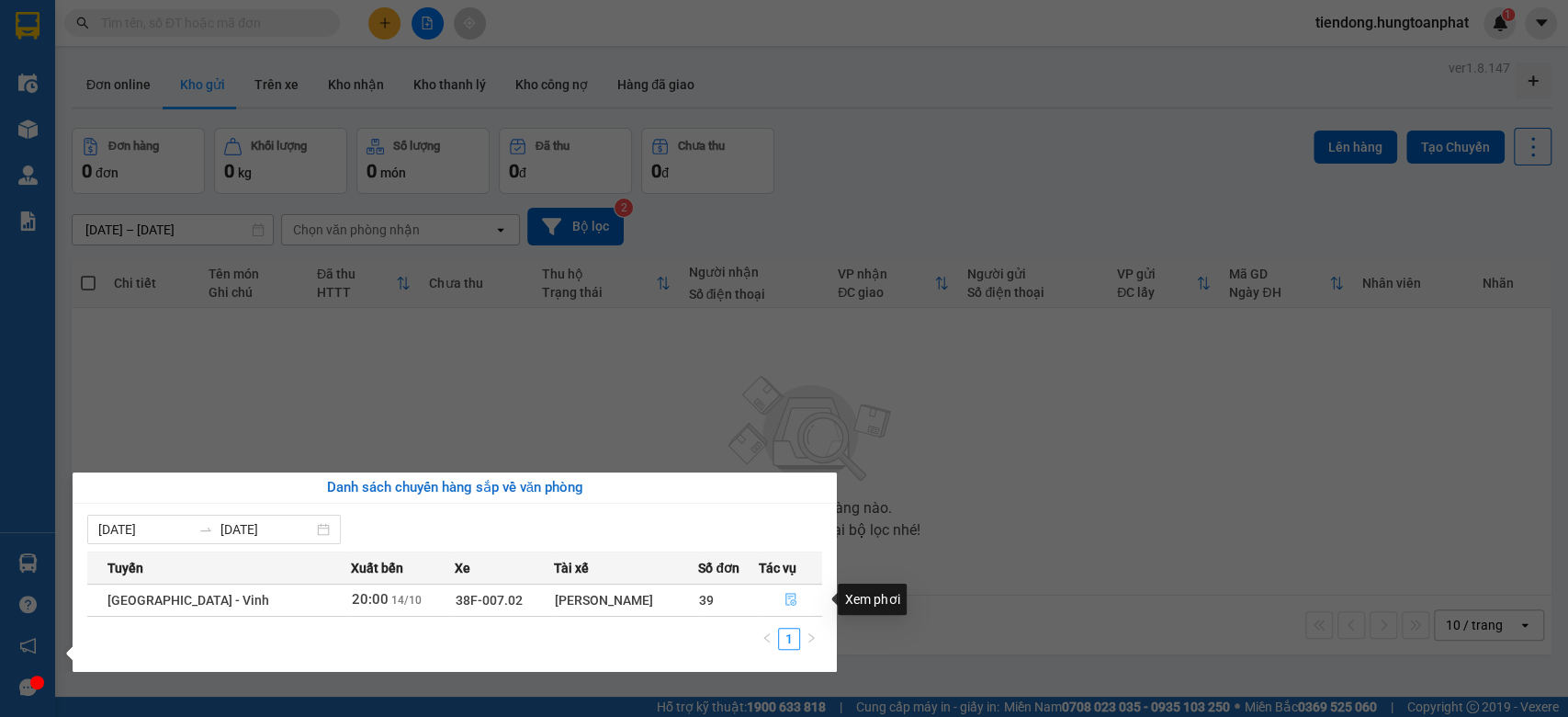
click at [790, 595] on icon "file-done" at bounding box center [791, 600] width 11 height 13
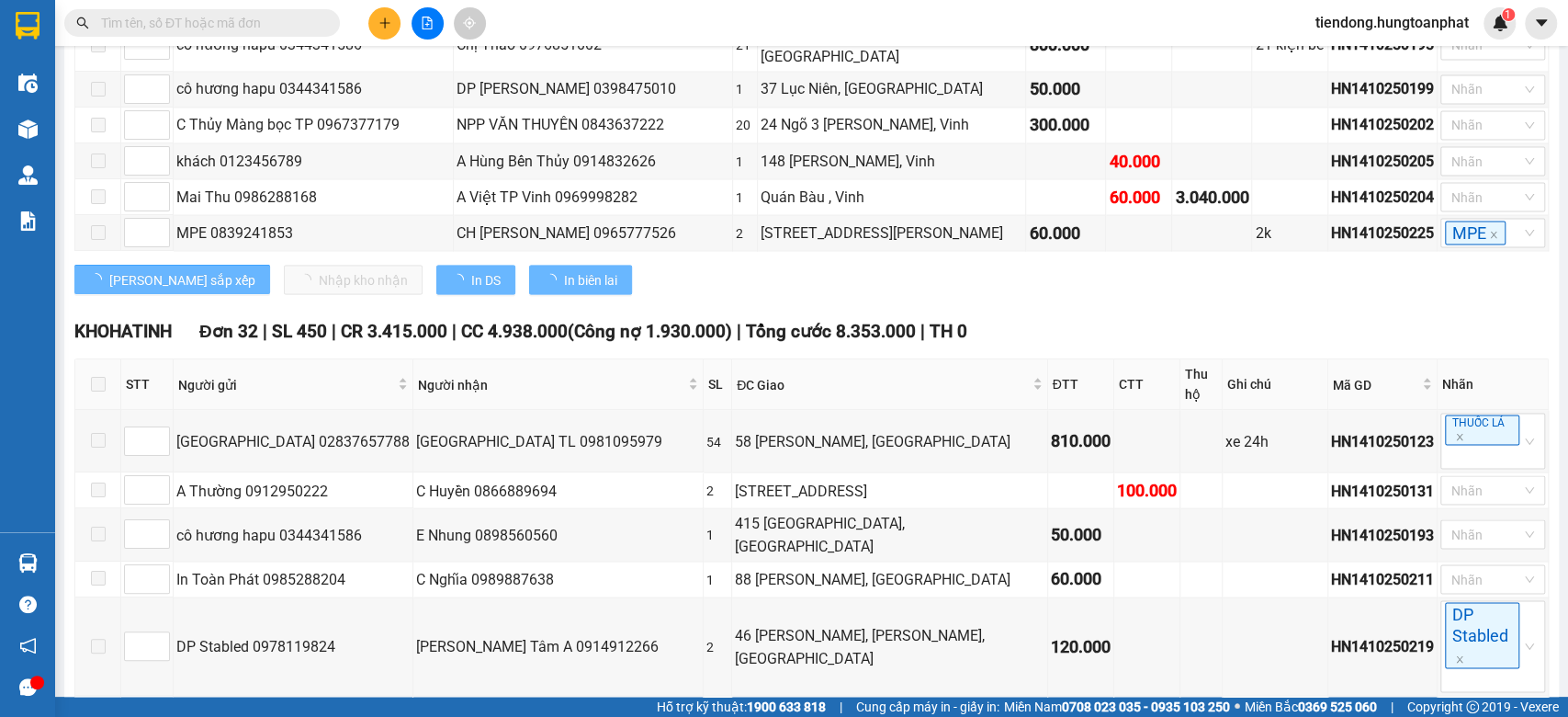
scroll to position [3552, 0]
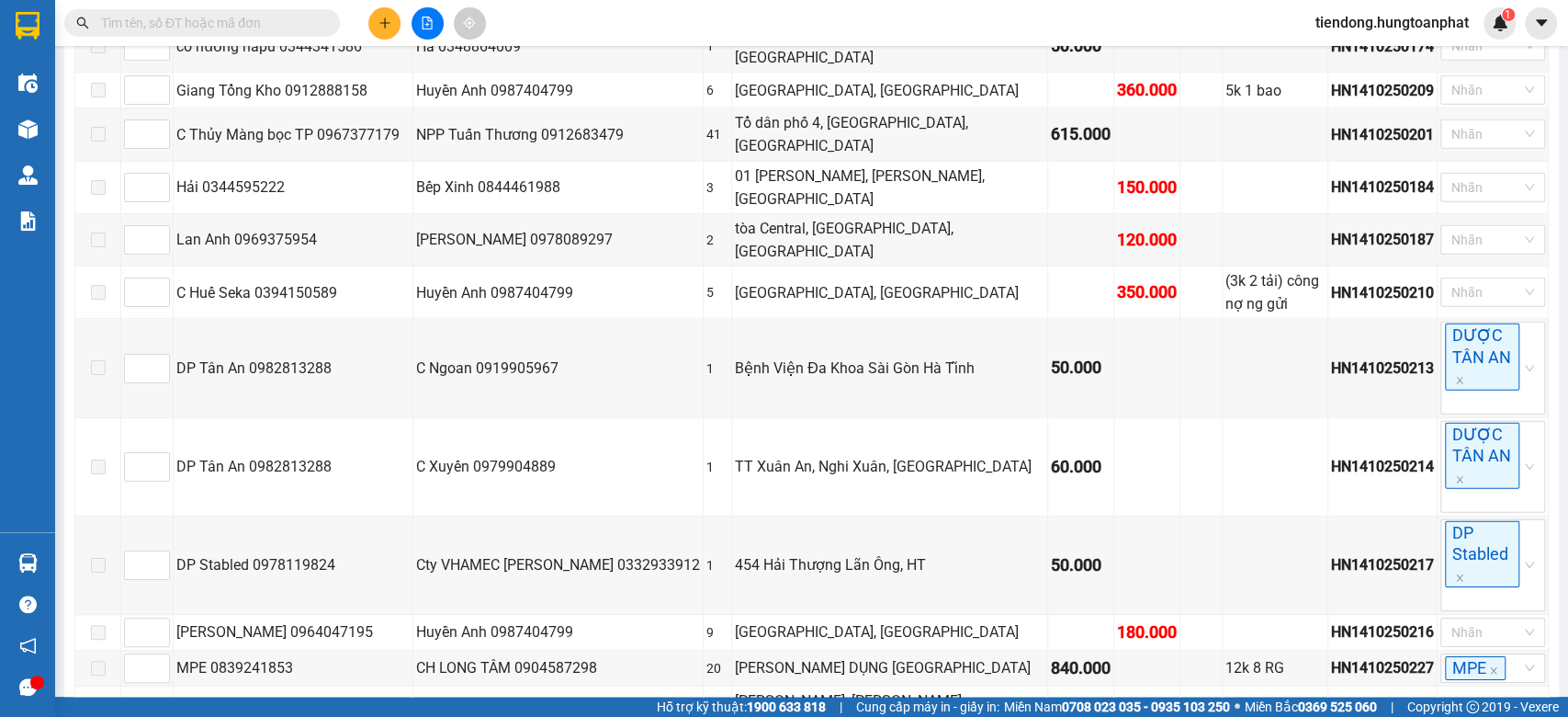
checkbox input "true"
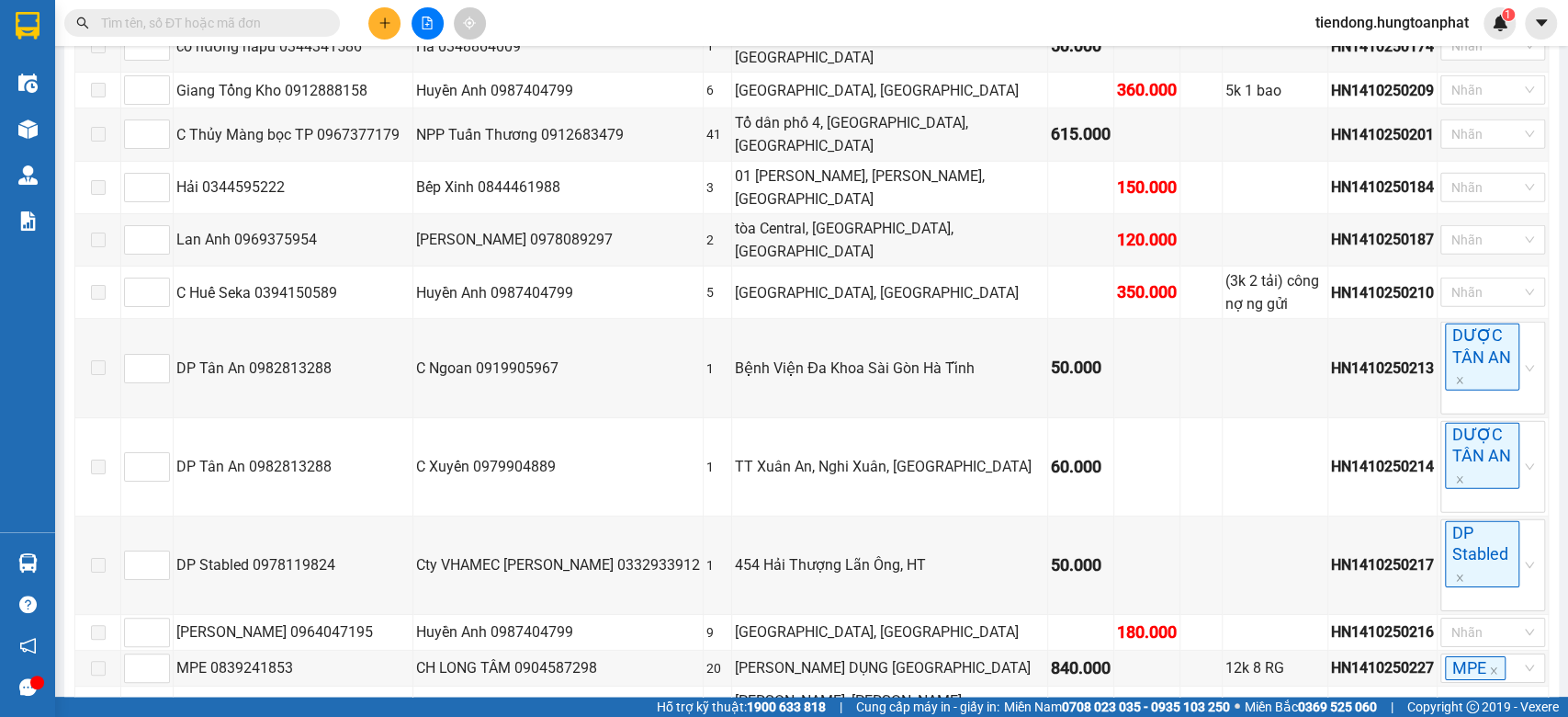
checkbox input "true"
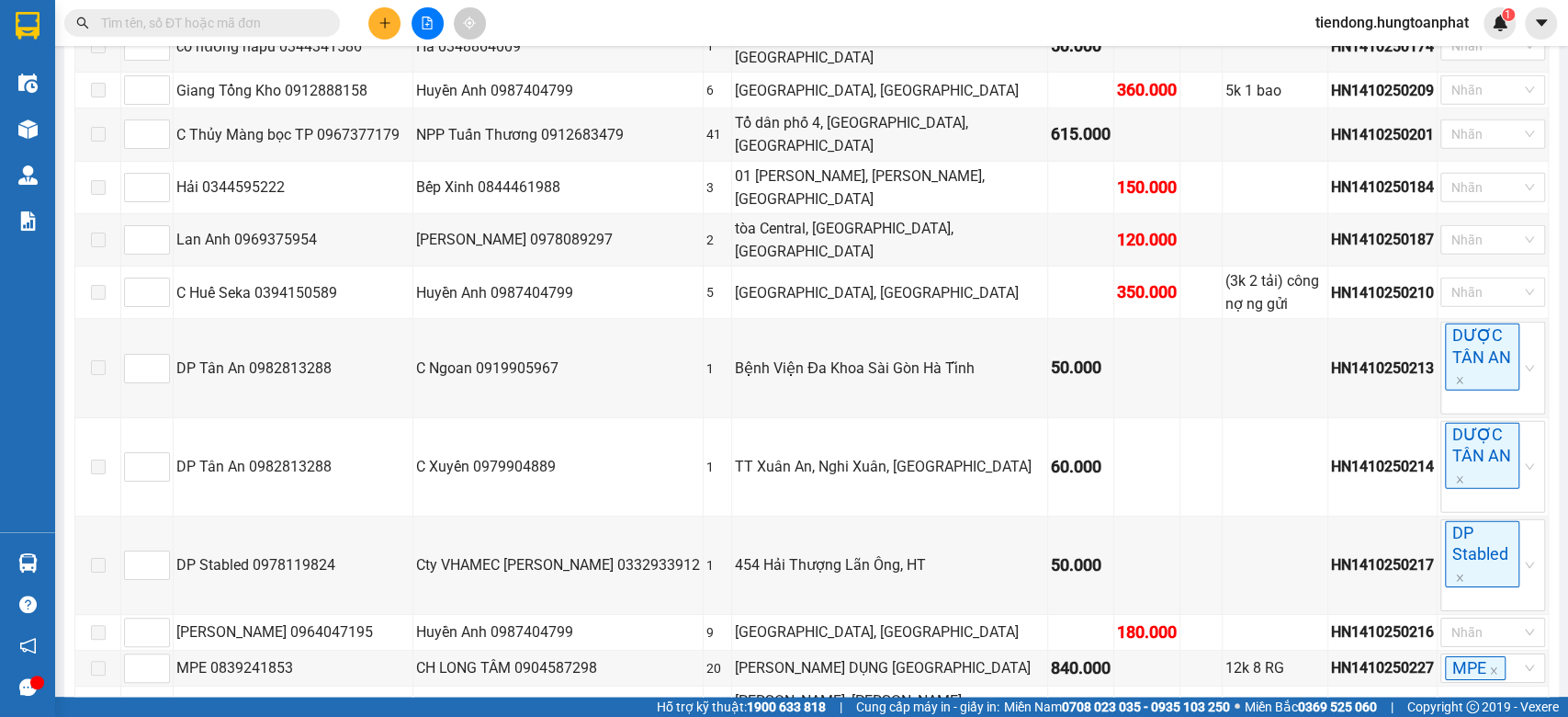
checkbox input "true"
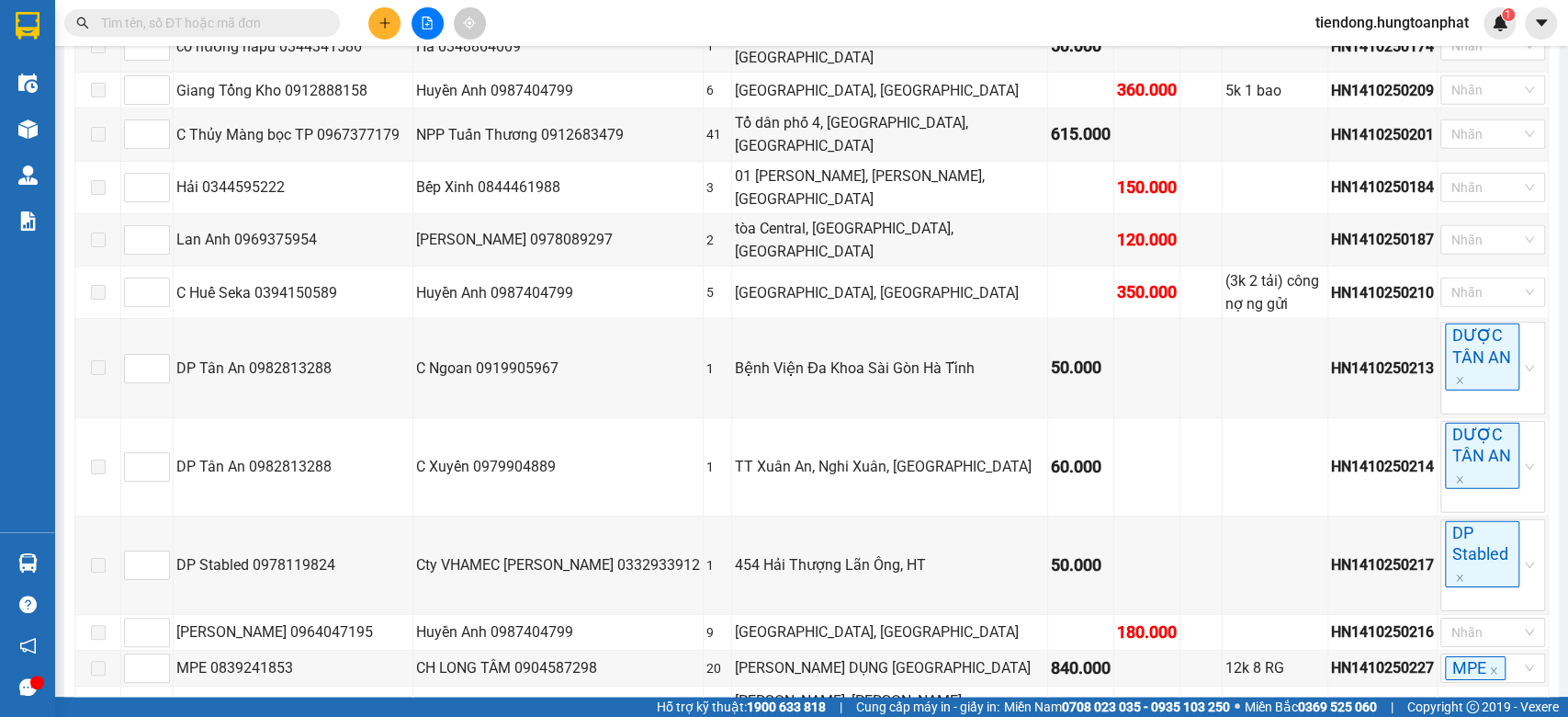
checkbox input "true"
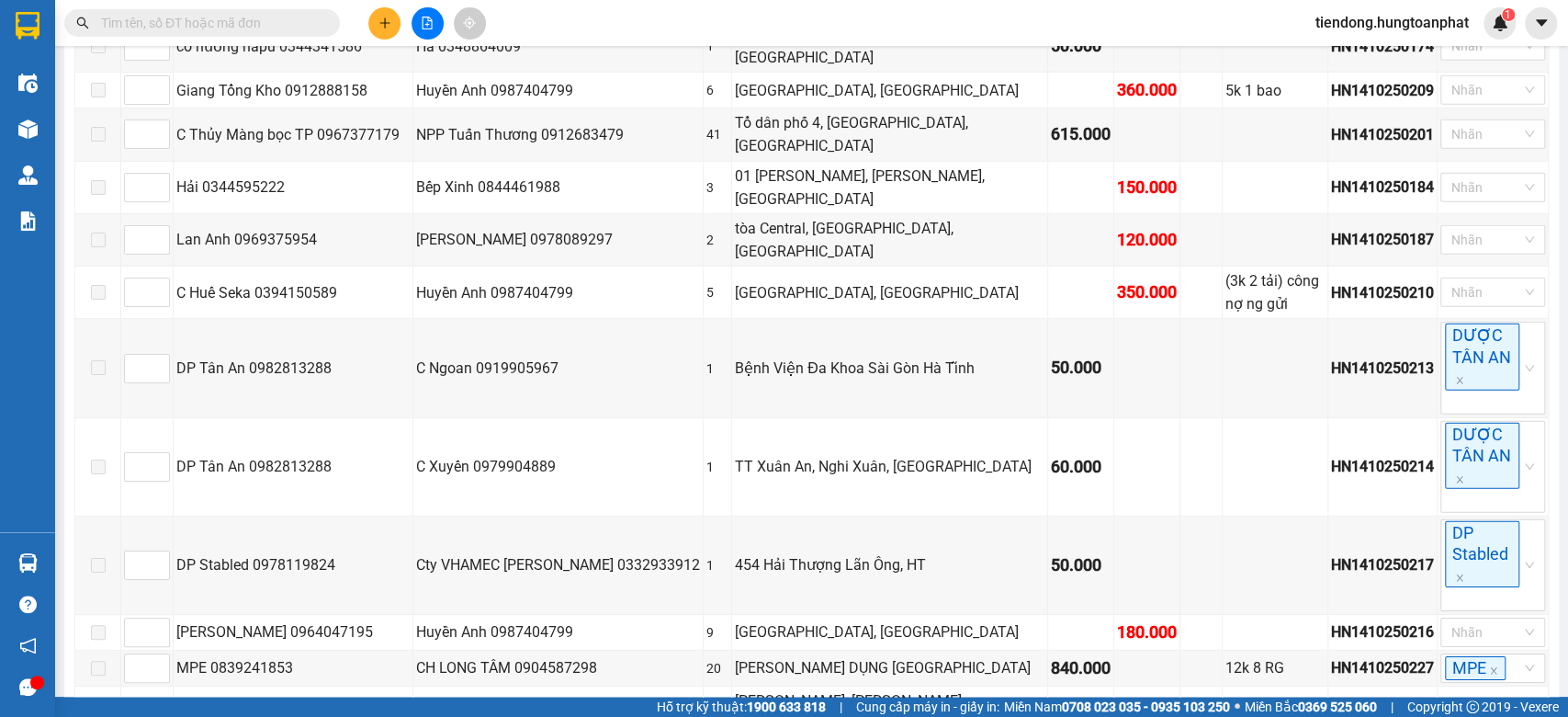
checkbox input "true"
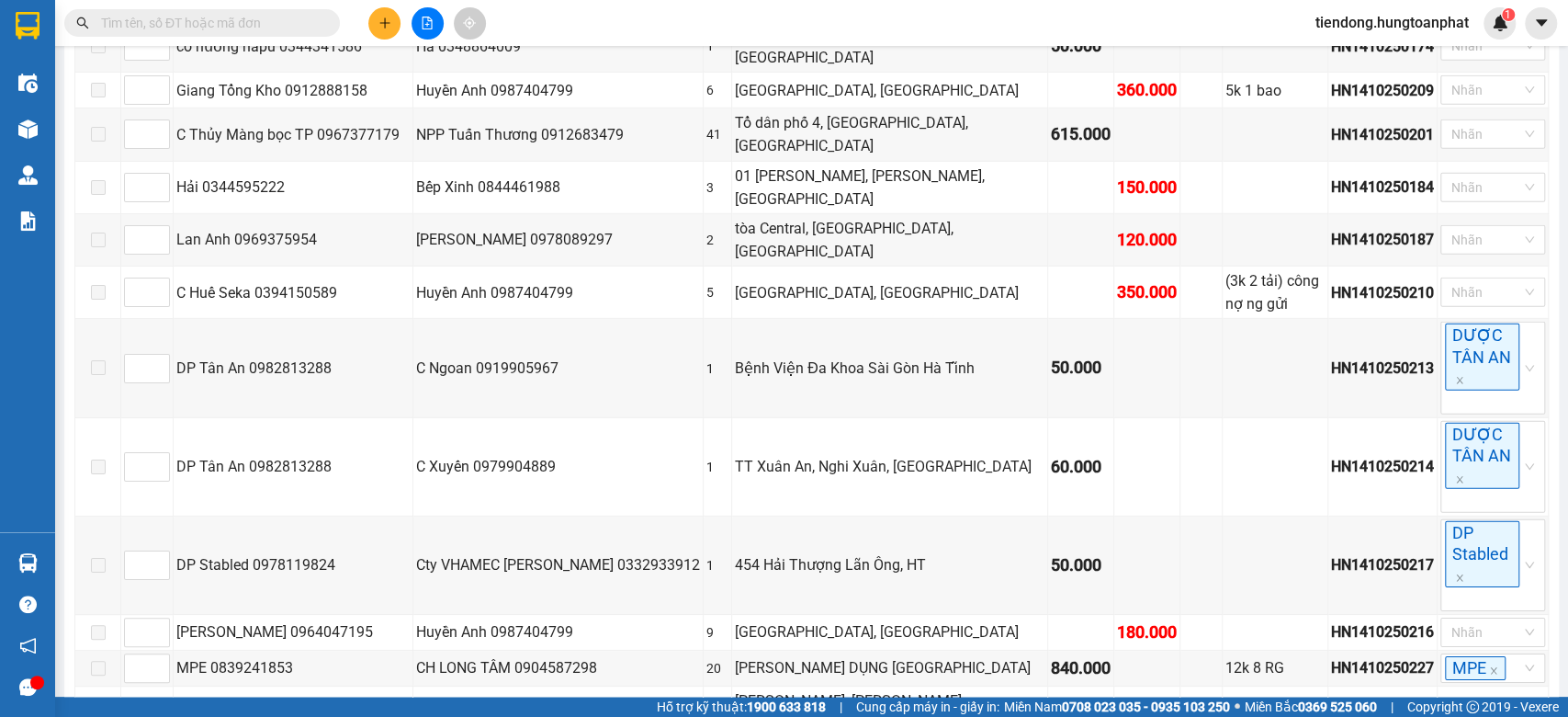
checkbox input "true"
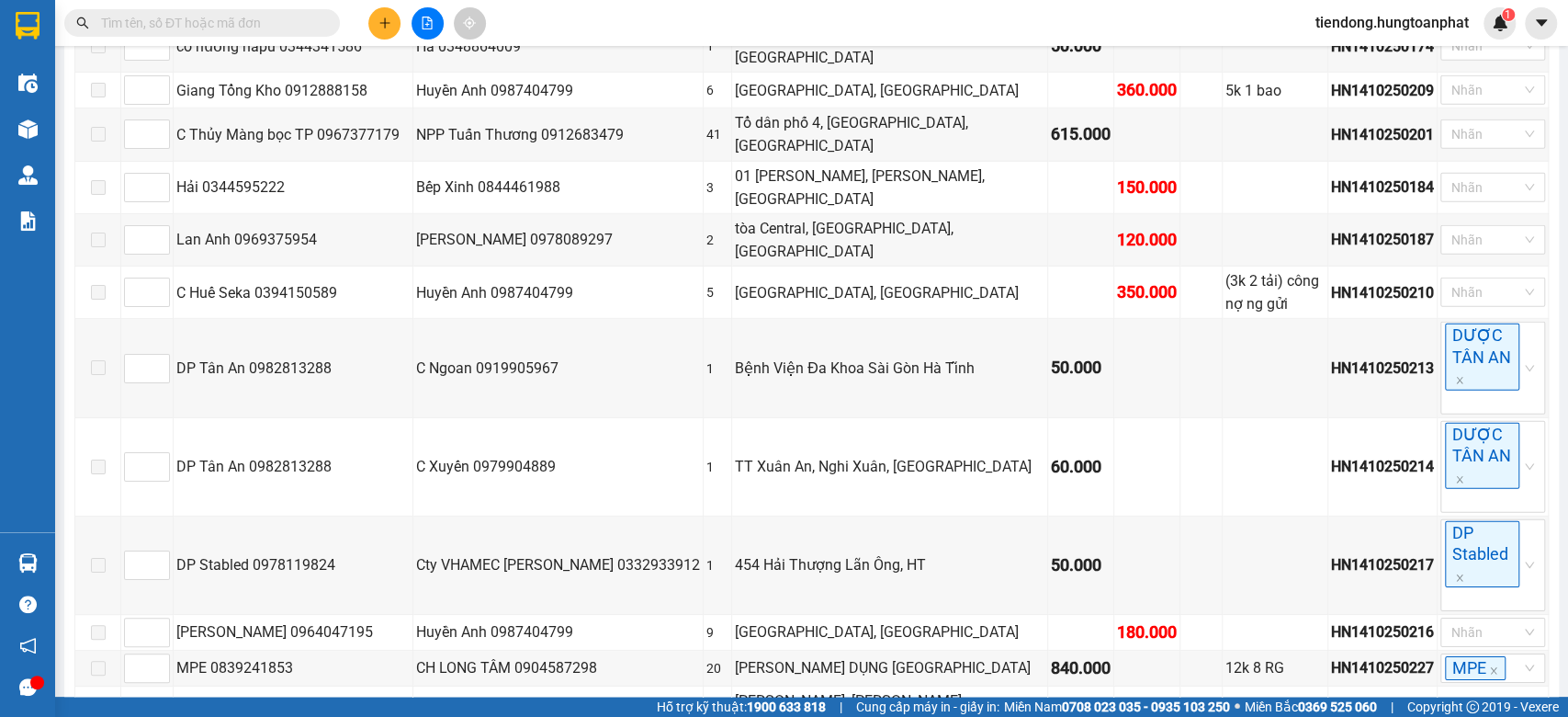
checkbox input "true"
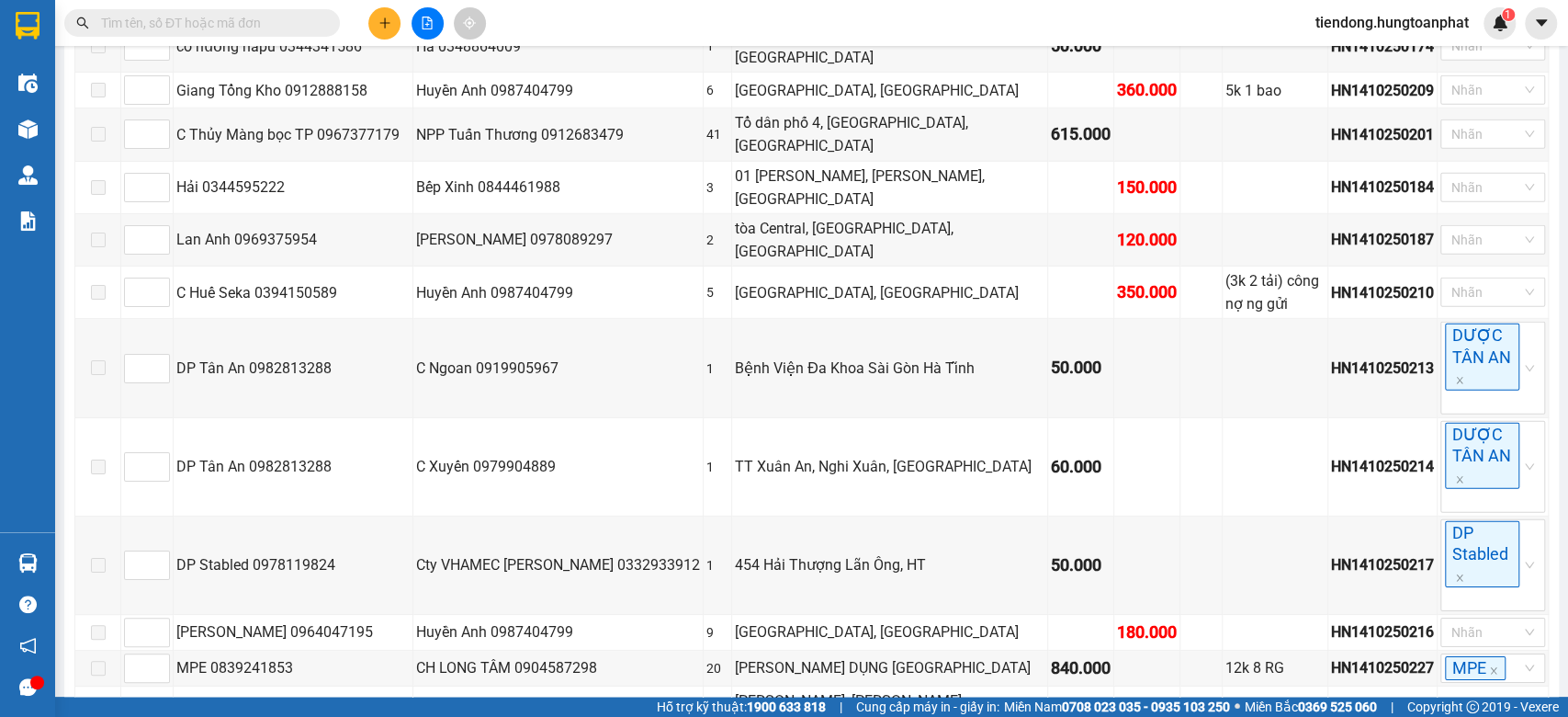
checkbox input "true"
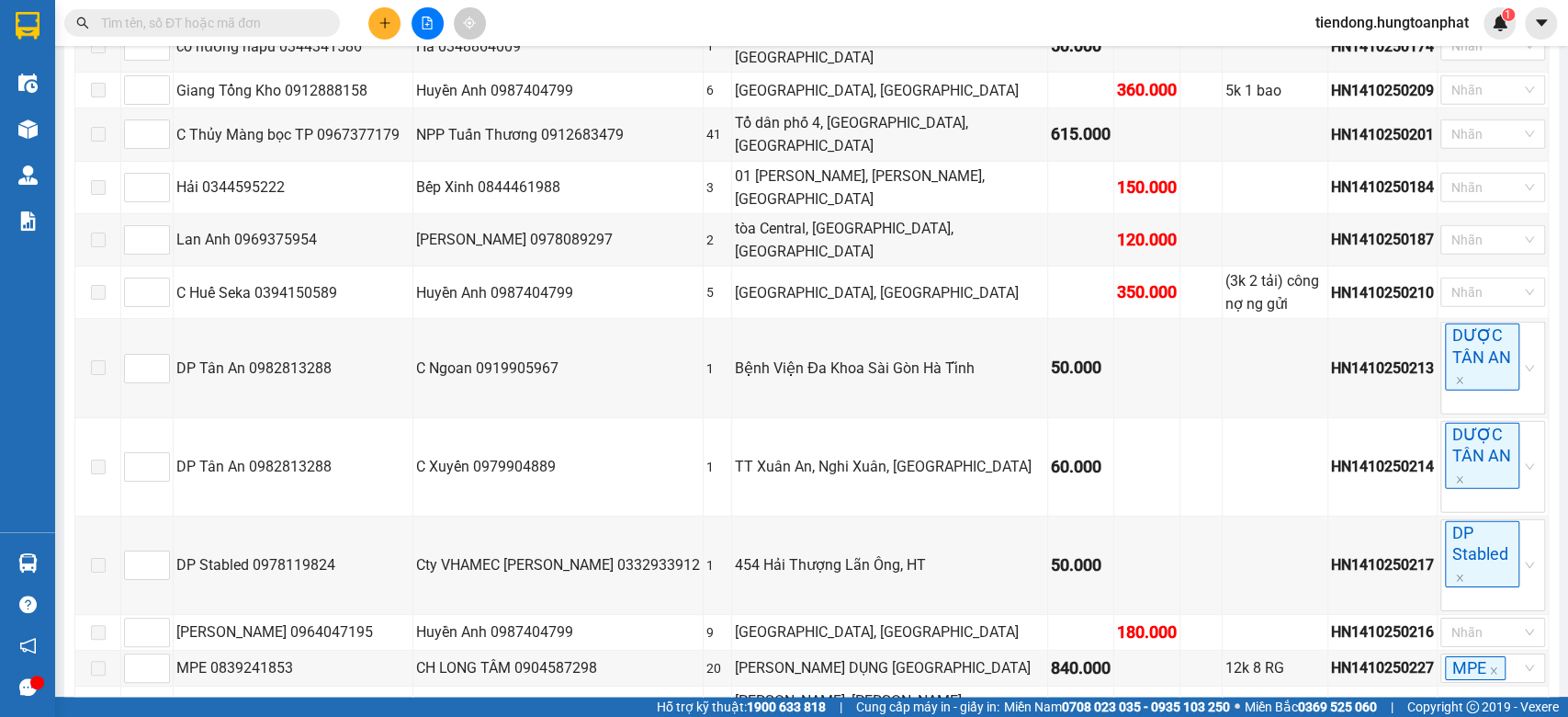
checkbox input "true"
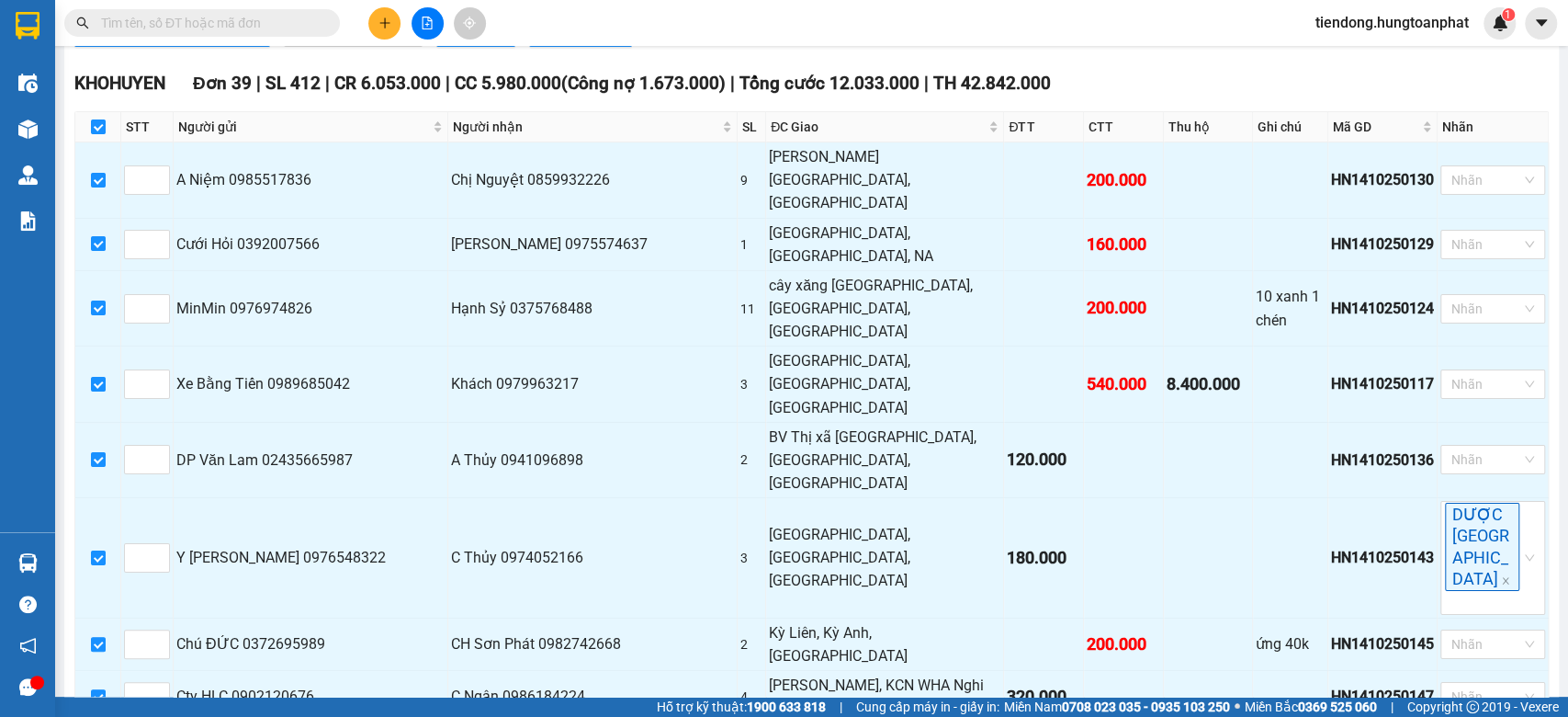
scroll to position [4897, 0]
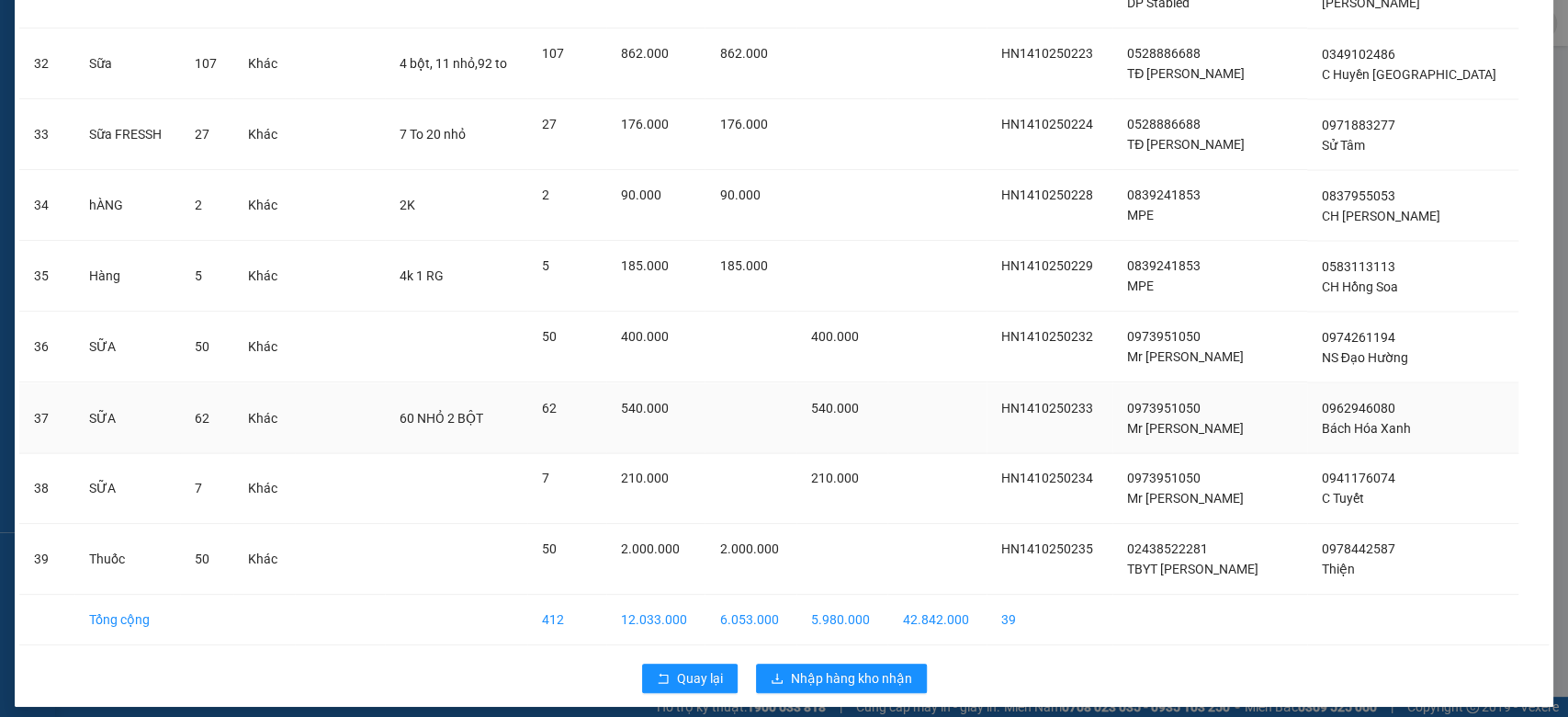
scroll to position [2326, 0]
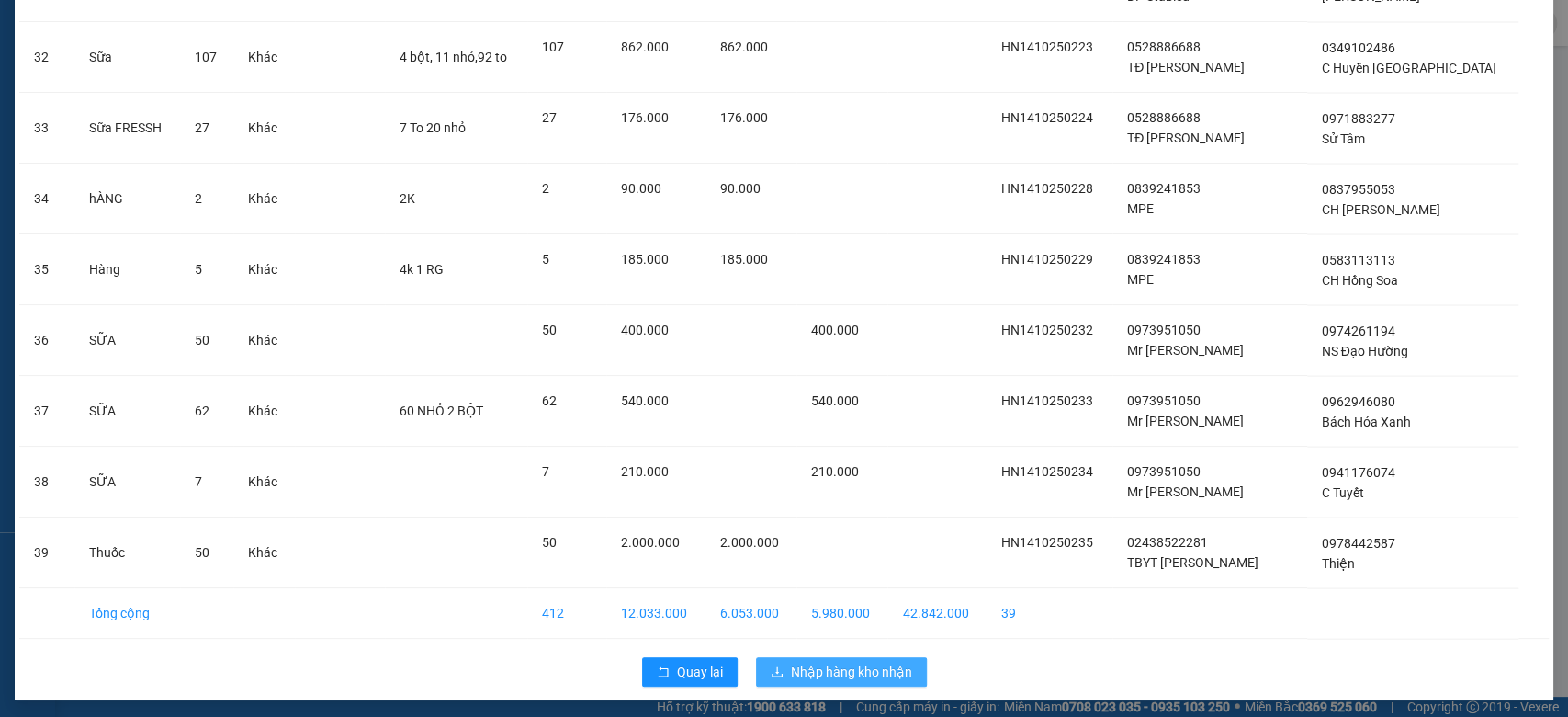
click at [848, 661] on span "Nhập hàng kho nhận" at bounding box center [851, 671] width 121 height 20
